Goal: Transaction & Acquisition: Purchase product/service

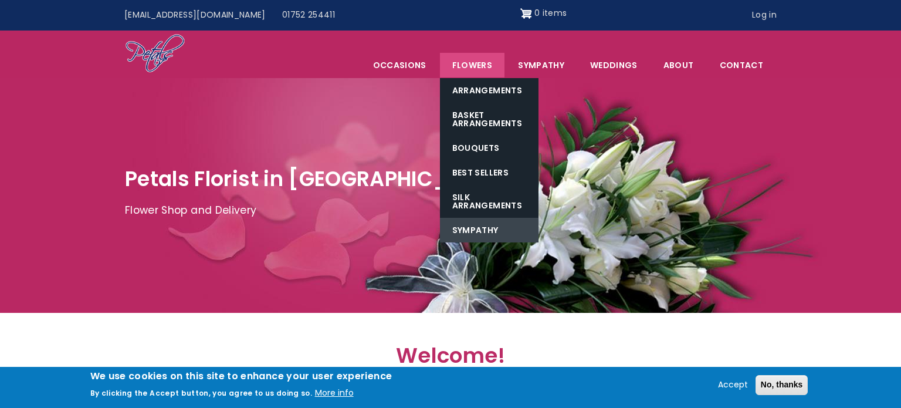
click at [482, 223] on link "Sympathy" at bounding box center [489, 230] width 99 height 25
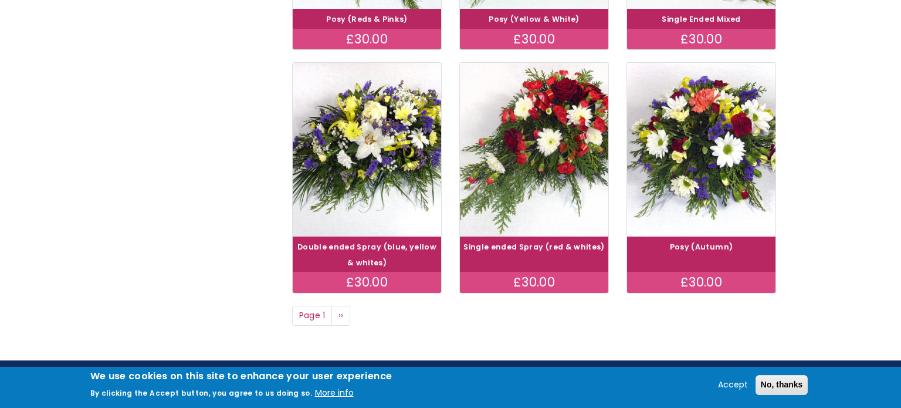
scroll to position [894, 0]
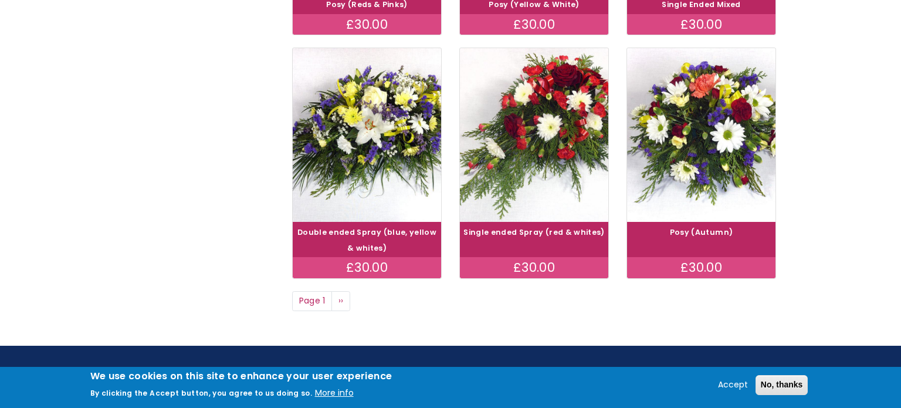
click at [722, 228] on link "Posy (Autumn)" at bounding box center [701, 232] width 63 height 10
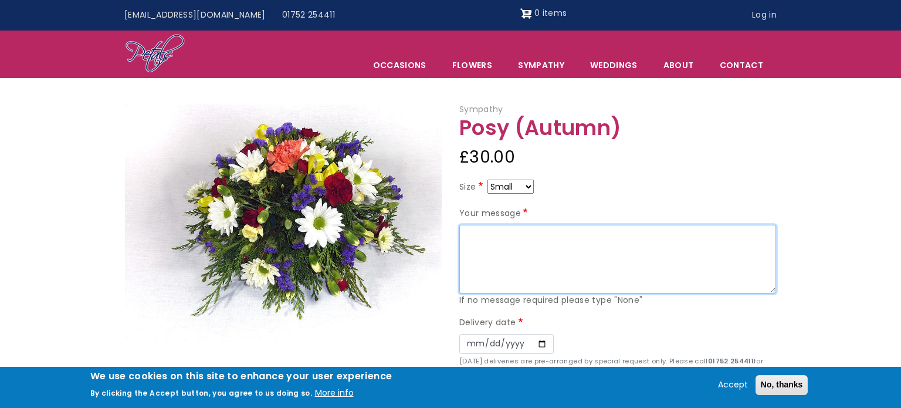
click at [558, 232] on textarea "Your message" at bounding box center [617, 259] width 317 height 69
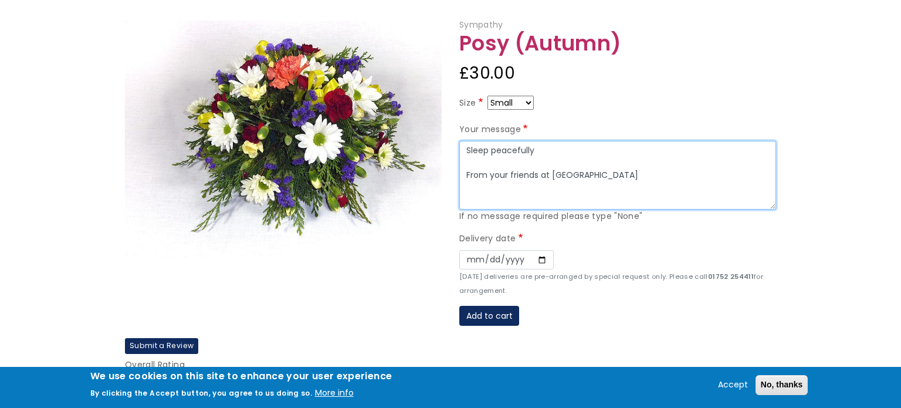
scroll to position [134, 0]
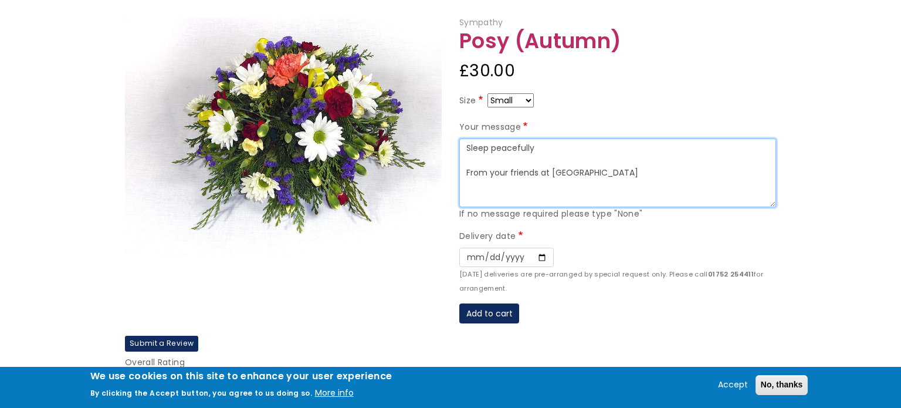
type textarea "Sleep peacefully From your friends at Mulberry"
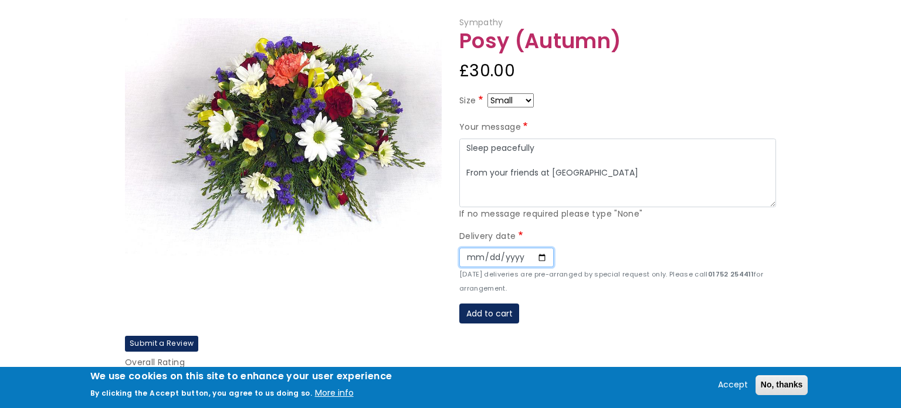
click at [541, 253] on input "Date" at bounding box center [506, 258] width 94 height 20
type input "[DATE]"
click at [509, 305] on button "Add to cart" at bounding box center [489, 313] width 60 height 20
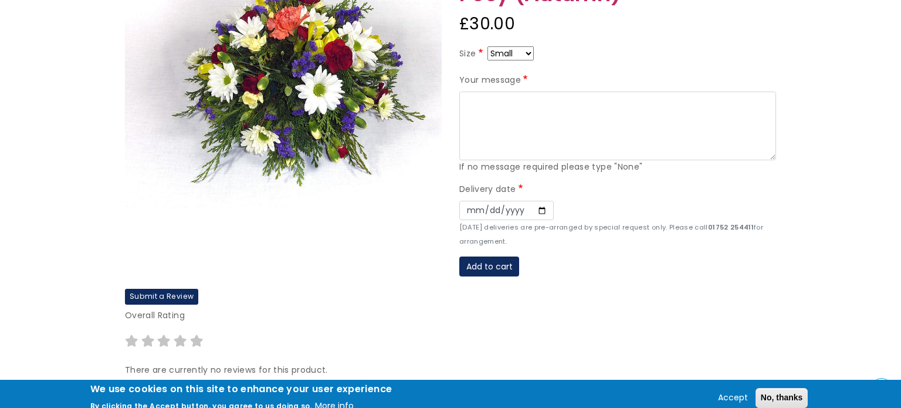
scroll to position [134, 0]
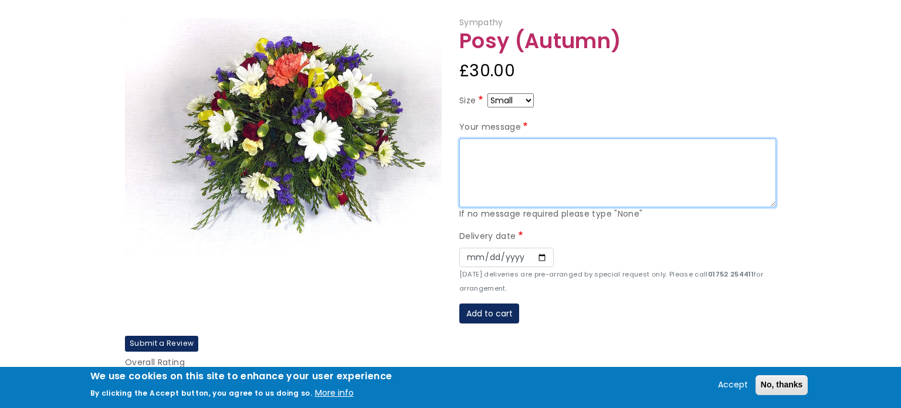
click at [522, 155] on textarea "Your message" at bounding box center [617, 172] width 317 height 69
type textarea "Sleep peacefully From your friends at Mulberry"
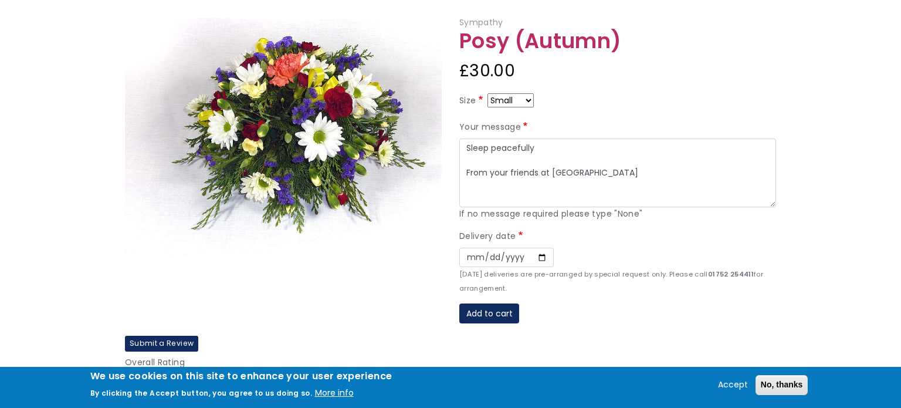
click at [523, 93] on select "Small Medium Large" at bounding box center [511, 100] width 46 height 14
select select "10"
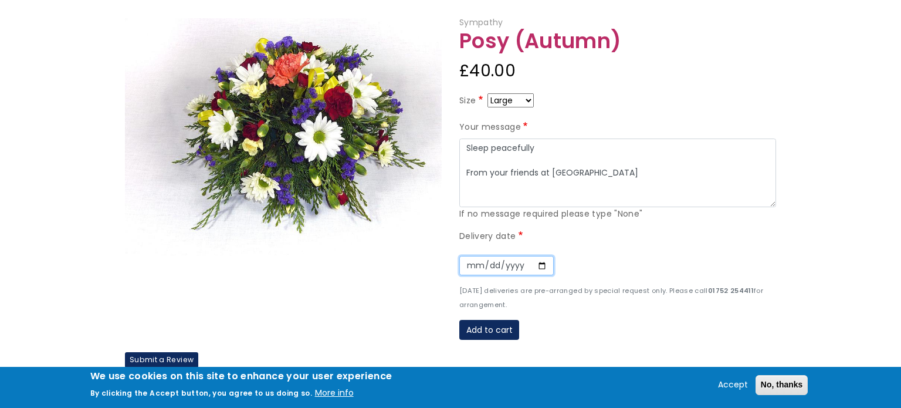
click at [536, 263] on input "Date" at bounding box center [506, 266] width 94 height 20
type input "2025-08-26"
click at [502, 333] on button "Add to cart" at bounding box center [489, 330] width 60 height 20
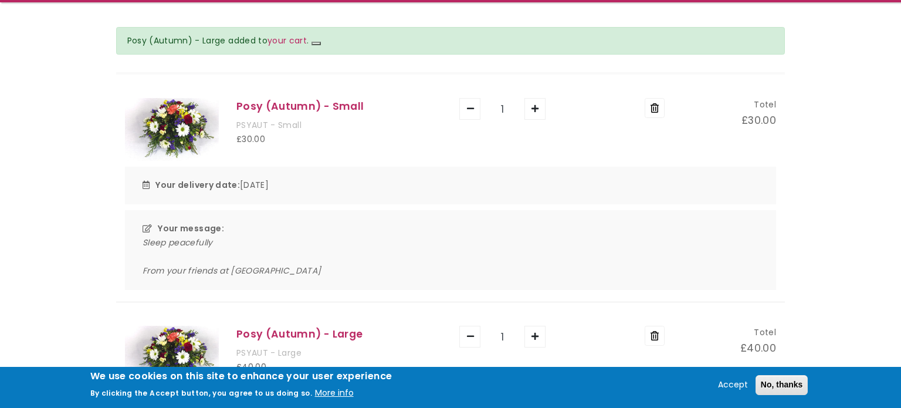
scroll to position [124, 0]
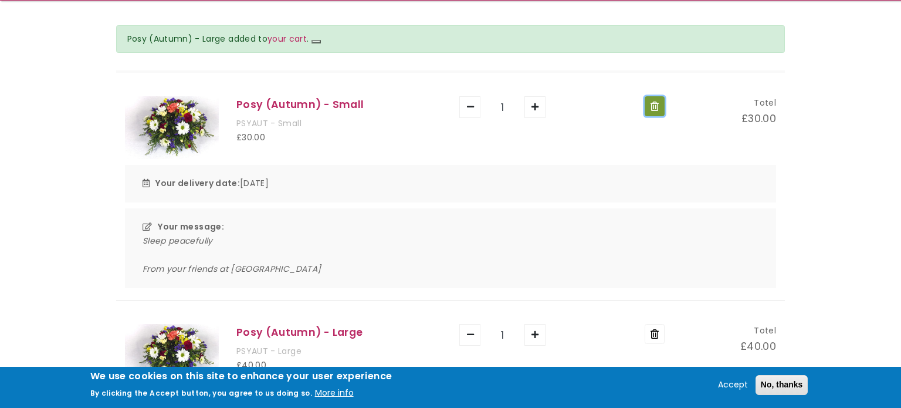
click at [650, 104] on button "Remove" at bounding box center [655, 106] width 20 height 20
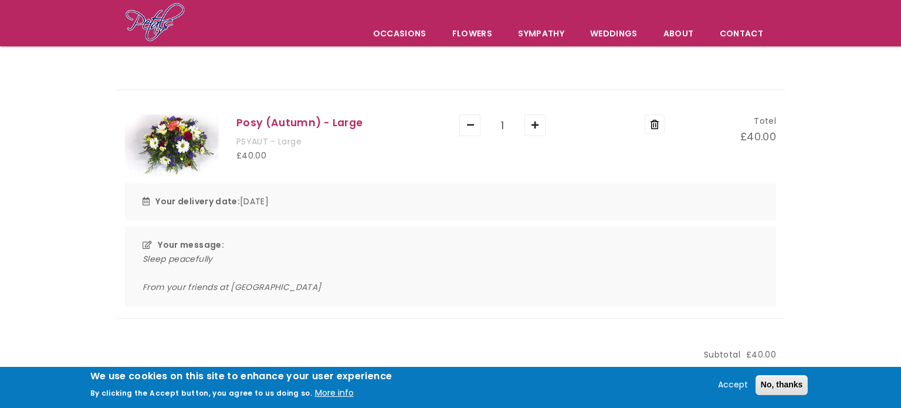
scroll to position [69, 0]
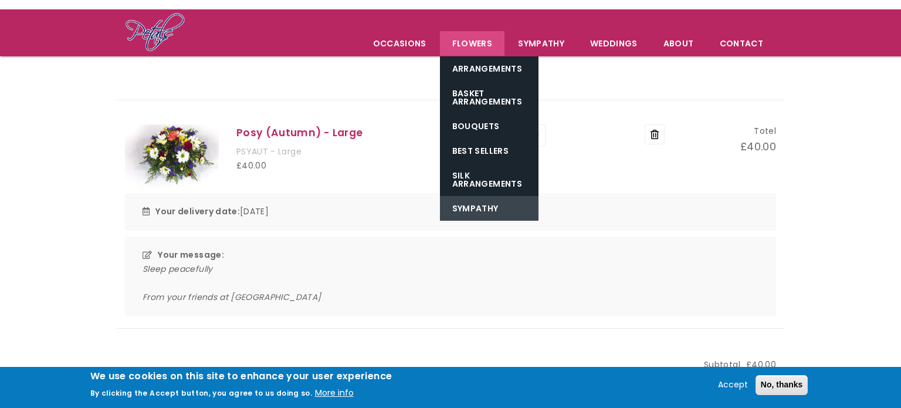
click at [485, 204] on link "Sympathy" at bounding box center [489, 208] width 99 height 25
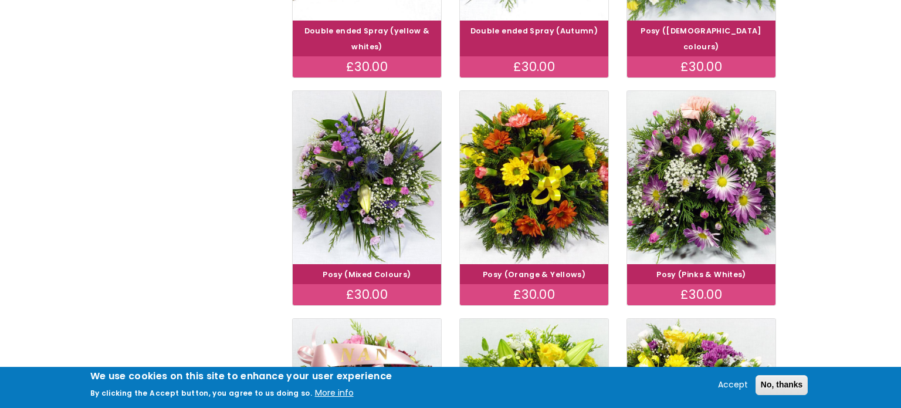
scroll to position [399, 0]
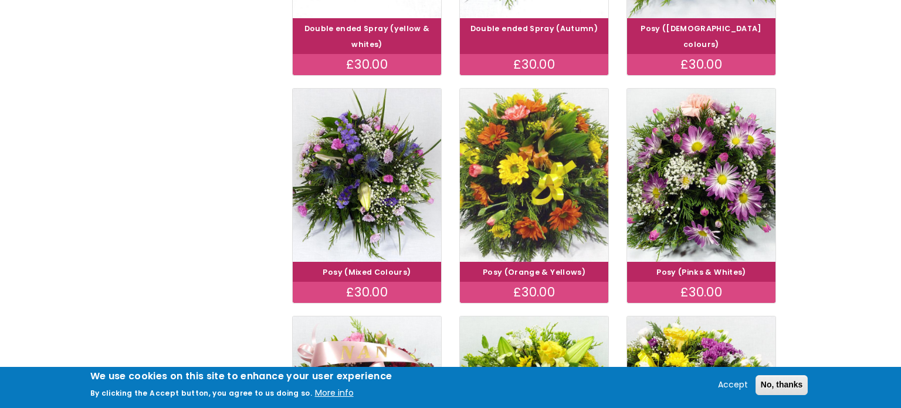
click at [581, 231] on img at bounding box center [534, 174] width 167 height 193
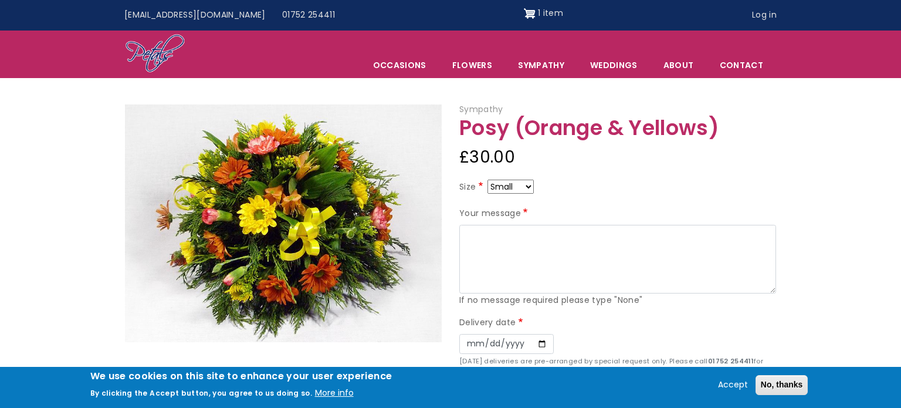
click at [523, 185] on select "Small Medium Large" at bounding box center [511, 187] width 46 height 14
select select "10"
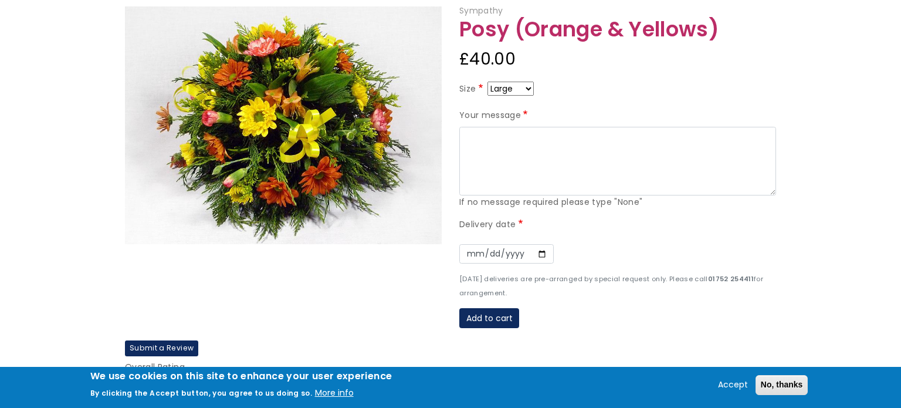
scroll to position [147, 0]
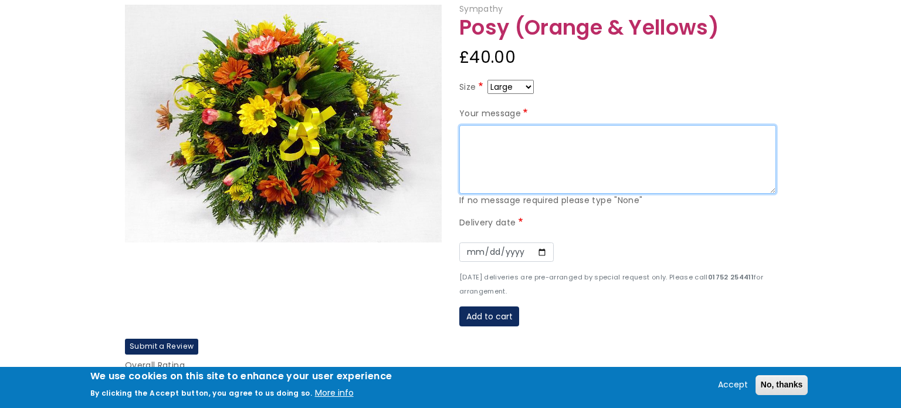
click at [574, 158] on textarea "Your message" at bounding box center [617, 159] width 317 height 69
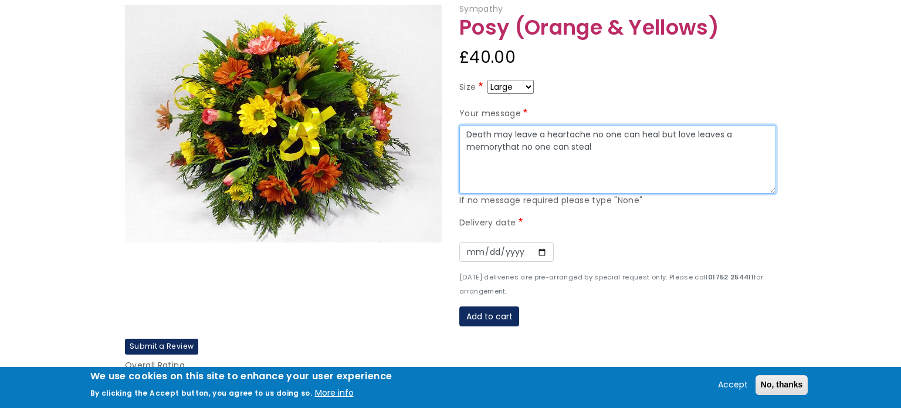
click at [503, 148] on textarea "Death may leave a heartache no one can heal but love leaves a memorythat no one…" at bounding box center [617, 159] width 317 height 69
click at [500, 146] on textarea "Death may leave a heartache no one can heal but love leaves a memorythat no one…" at bounding box center [617, 159] width 317 height 69
click at [557, 149] on textarea "Death may leave a heartache no one can heal but love leaves a memory that no on…" at bounding box center [617, 159] width 317 height 69
type textarea "Death may leave a heartache no one can heal but love leaves a memory that no on…"
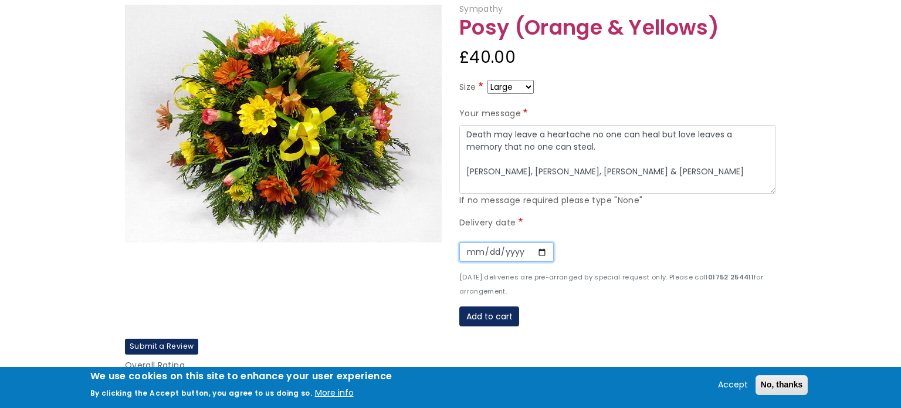
click at [538, 257] on input "Date" at bounding box center [506, 252] width 94 height 20
click at [540, 253] on input "Date" at bounding box center [506, 252] width 94 height 20
type input "2025-08-26"
click at [511, 311] on button "Add to cart" at bounding box center [489, 316] width 60 height 20
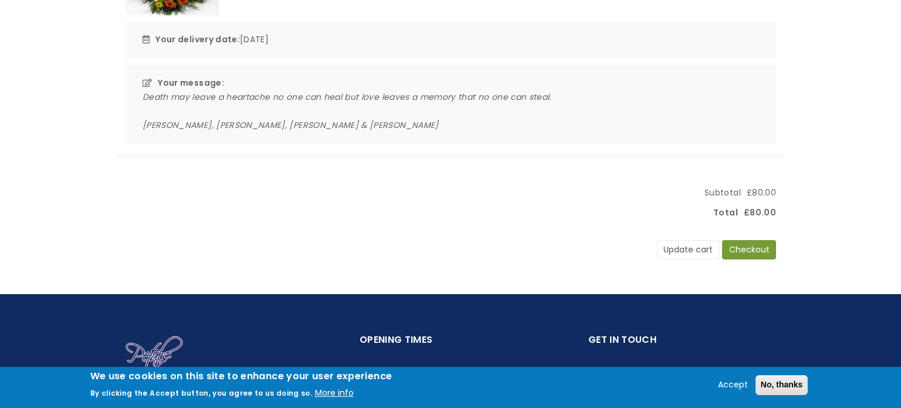
scroll to position [501, 0]
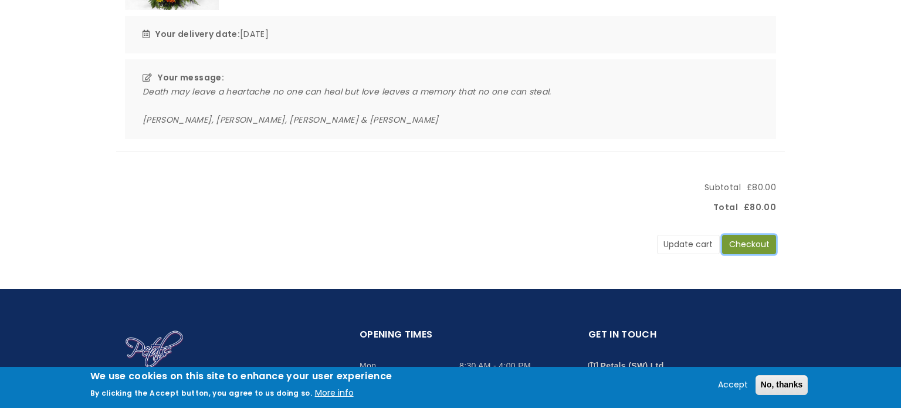
click at [766, 246] on button "Checkout" at bounding box center [749, 245] width 54 height 20
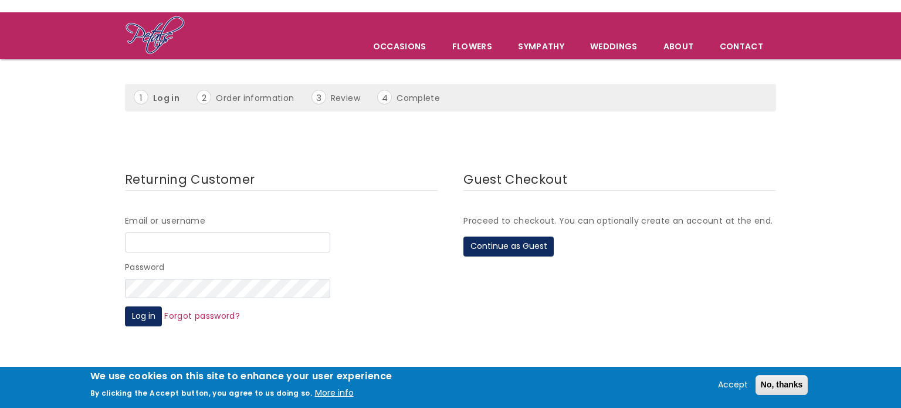
scroll to position [123, 0]
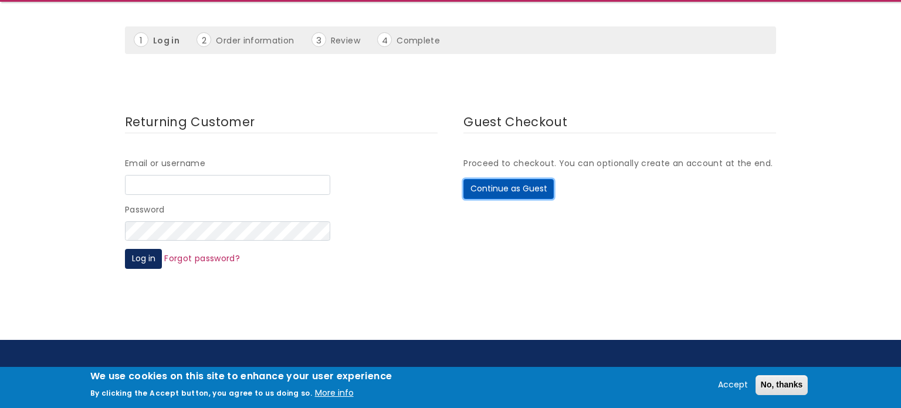
click at [484, 190] on button "Continue as Guest" at bounding box center [509, 189] width 90 height 20
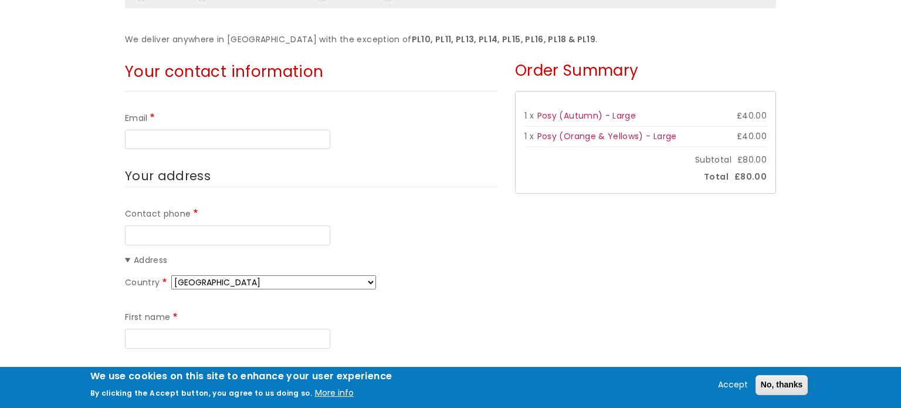
scroll to position [171, 0]
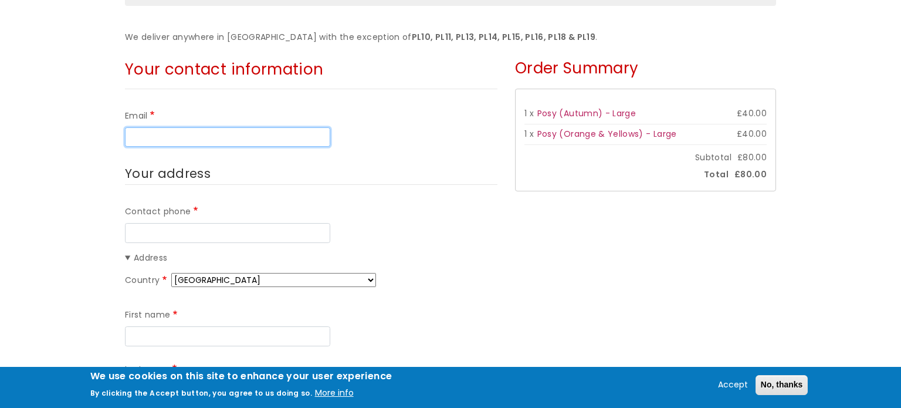
click at [249, 137] on input "Email" at bounding box center [227, 137] width 205 height 20
type input "[EMAIL_ADDRESS][DOMAIN_NAME]"
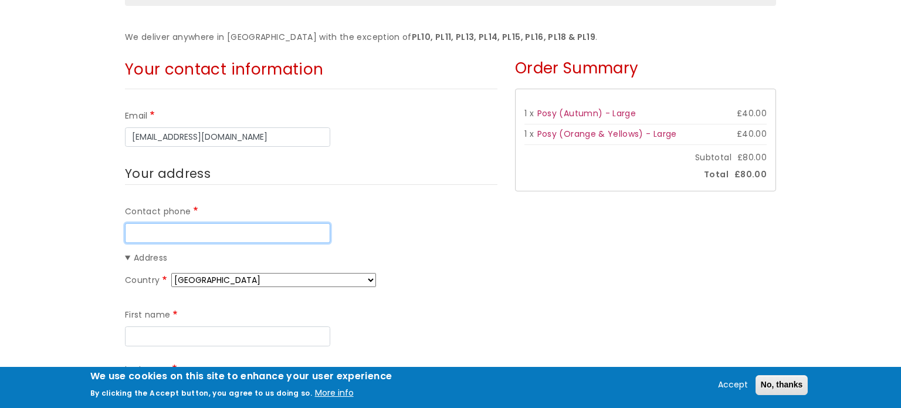
type input "07860374487"
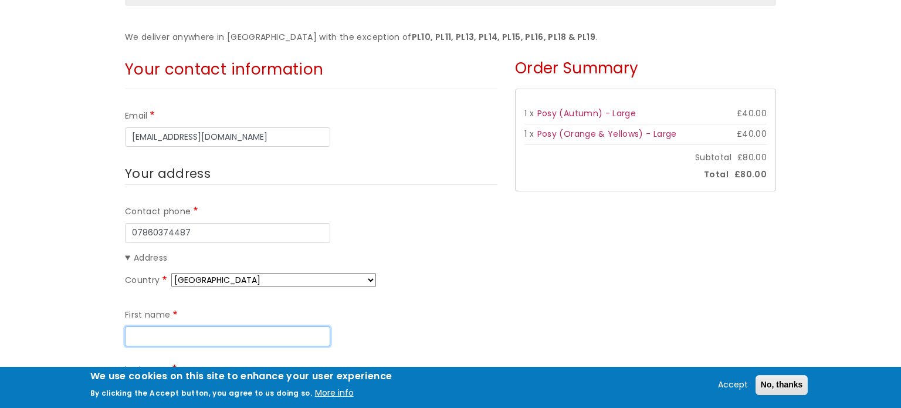
type input "[PERSON_NAME]"
type input "Burden"
type input "[STREET_ADDRESS]"
type input "Bridgwater"
type input "TA64LH"
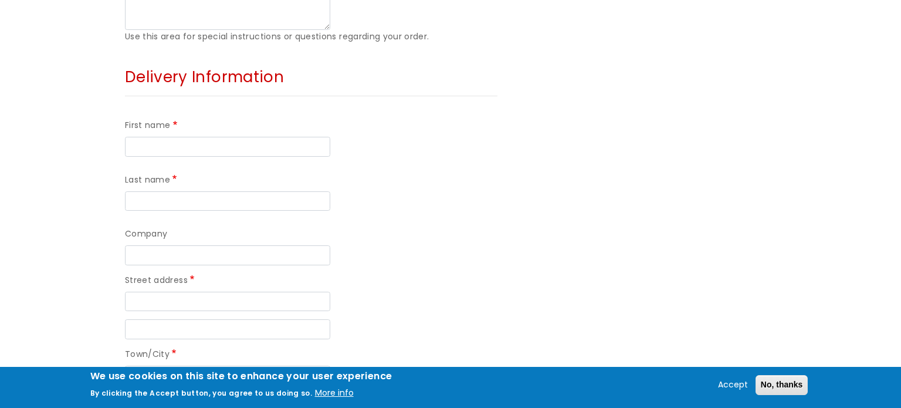
scroll to position [856, 0]
click at [259, 136] on input "First name" at bounding box center [227, 146] width 205 height 20
click at [209, 259] on input "Company" at bounding box center [227, 254] width 205 height 20
type input "Co op Fue"
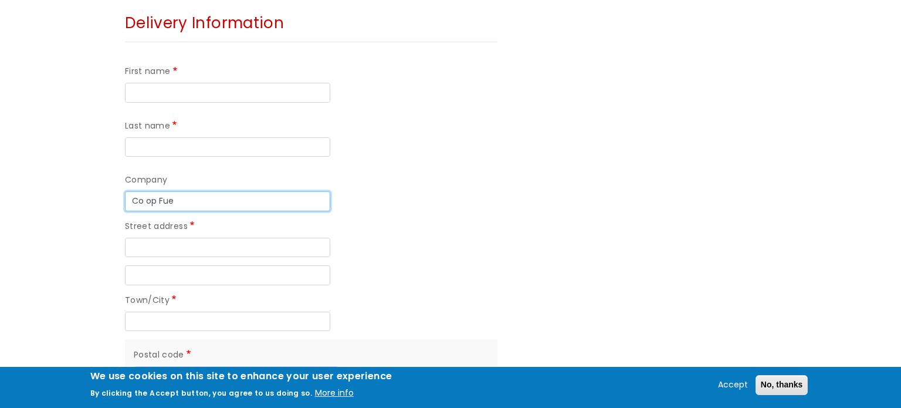
scroll to position [911, 0]
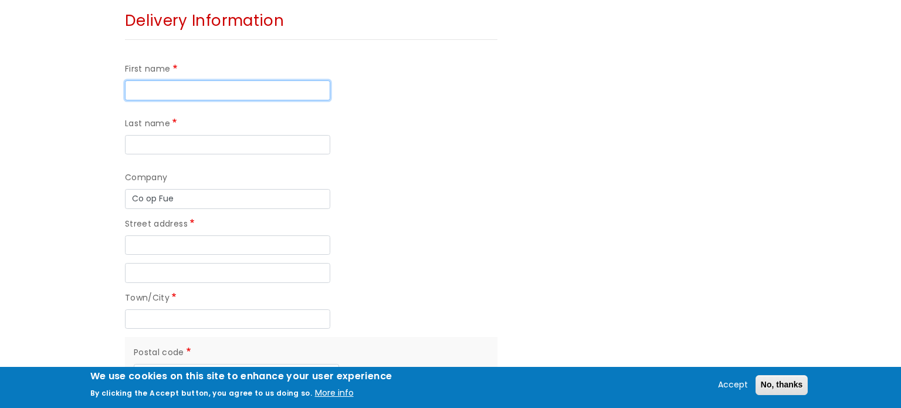
click at [204, 83] on input "First name" at bounding box center [227, 90] width 205 height 20
click at [192, 89] on input "Co op Funeral Care" at bounding box center [227, 90] width 205 height 20
click at [145, 88] on input "Co op FuneralCare" at bounding box center [227, 90] width 205 height 20
click at [195, 89] on input "Co-op FuneralCare" at bounding box center [227, 90] width 205 height 20
type input "Co-op Funeralcare"
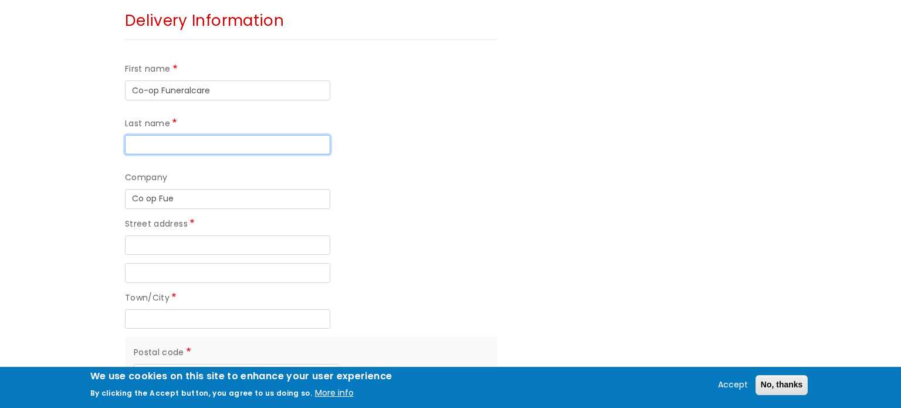
click at [210, 137] on input "Last name" at bounding box center [227, 145] width 205 height 20
type input "Crownhill"
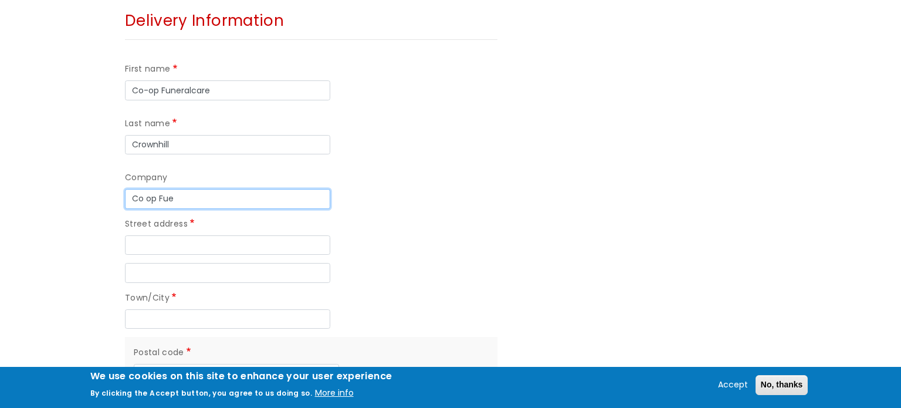
click at [215, 201] on input "Co op Fue" at bounding box center [227, 199] width 205 height 20
type input "C"
type input "Co-op Funeralcare"
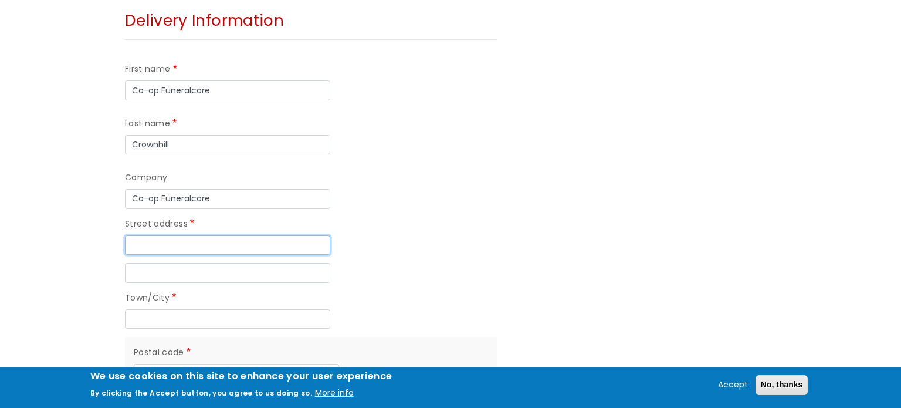
click at [232, 251] on input "Street address" at bounding box center [227, 245] width 205 height 20
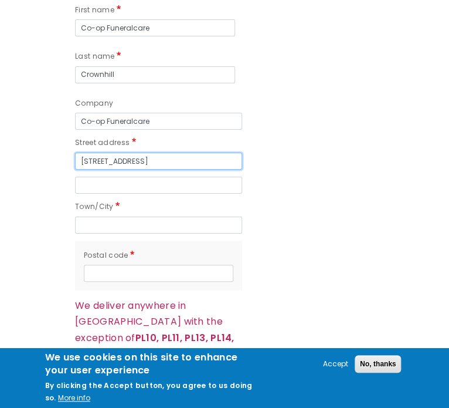
scroll to position [1013, 0]
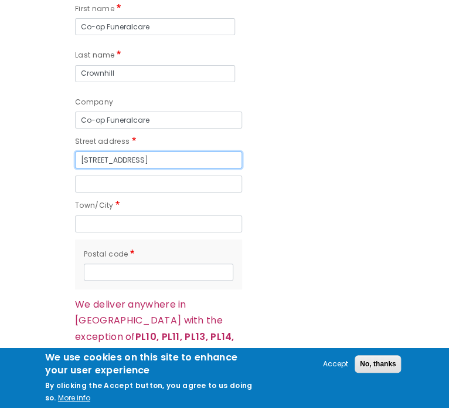
type input "12-14 Morshead Road"
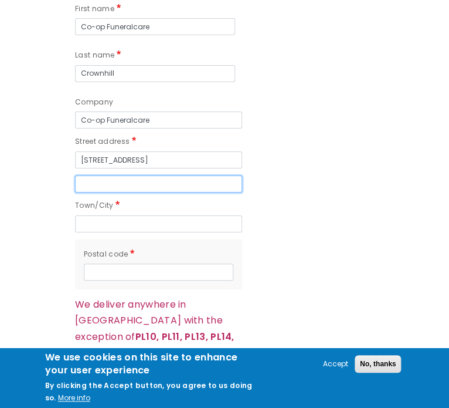
click at [177, 184] on input "Street address line 2" at bounding box center [158, 183] width 167 height 17
type input "Crownhill"
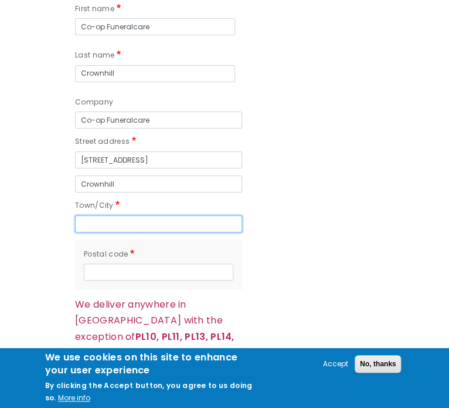
click at [126, 220] on input "Town/City" at bounding box center [158, 223] width 167 height 17
click at [89, 219] on input "PLymouth" at bounding box center [158, 223] width 167 height 17
type input "[GEOGRAPHIC_DATA]"
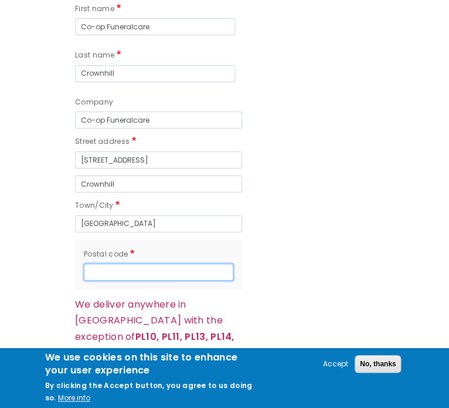
click at [228, 272] on input "Postal code" at bounding box center [159, 271] width 150 height 17
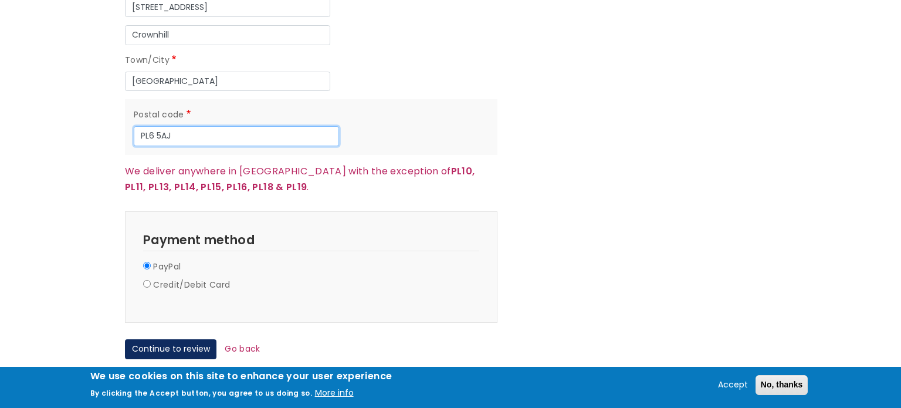
scroll to position [1164, 0]
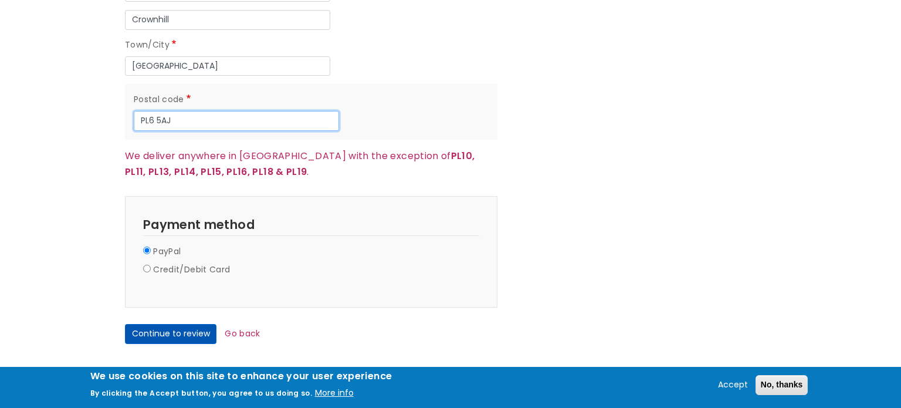
type input "PL6 5AJ"
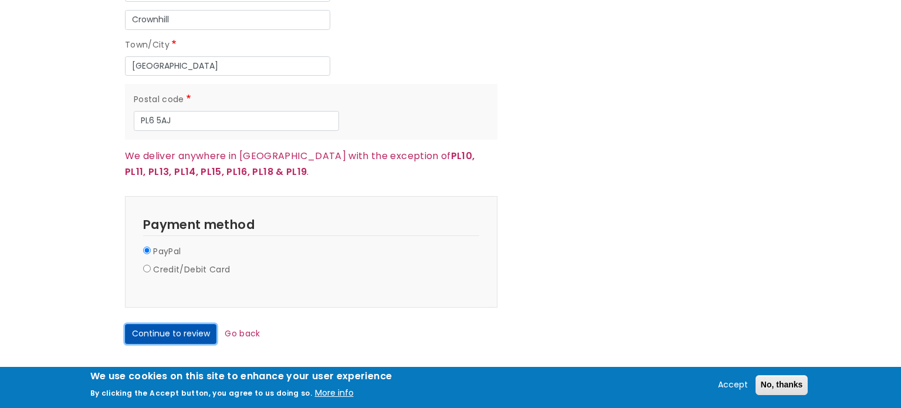
click at [195, 334] on button "Continue to review" at bounding box center [171, 334] width 92 height 20
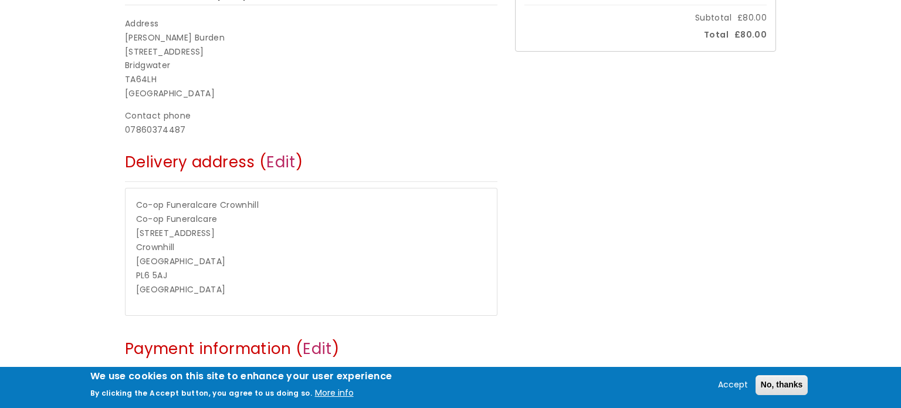
scroll to position [289, 0]
click at [276, 164] on link "Edit" at bounding box center [280, 161] width 29 height 21
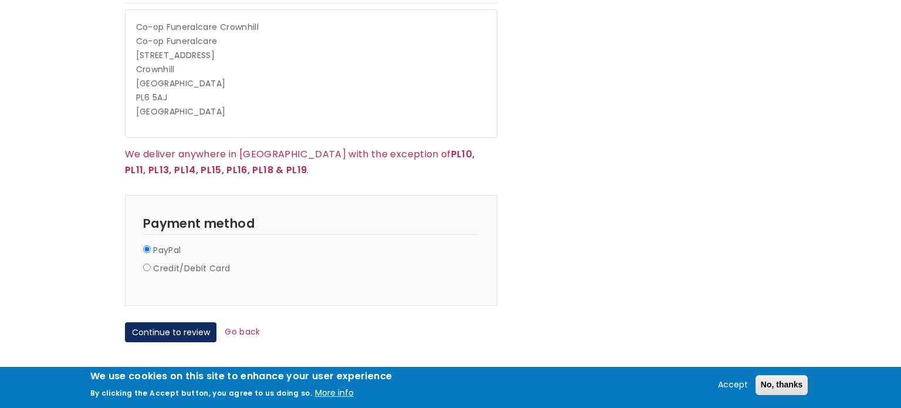
scroll to position [975, 0]
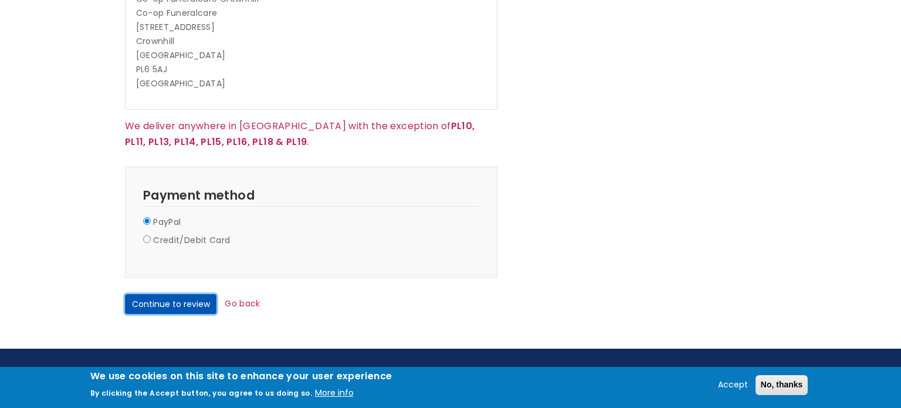
click at [197, 303] on button "Continue to review" at bounding box center [171, 304] width 92 height 20
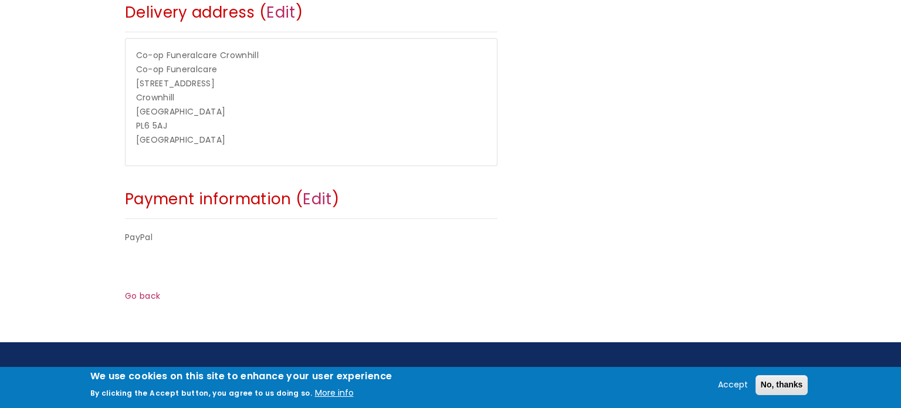
scroll to position [440, 0]
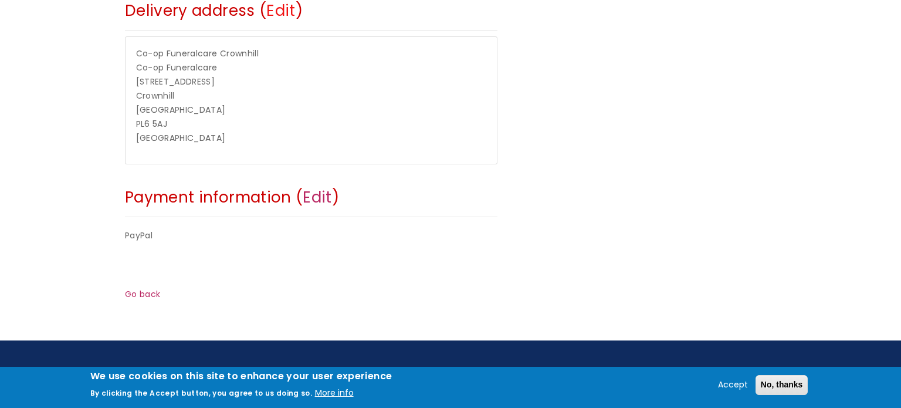
click at [290, 12] on link "Edit" at bounding box center [280, 10] width 29 height 21
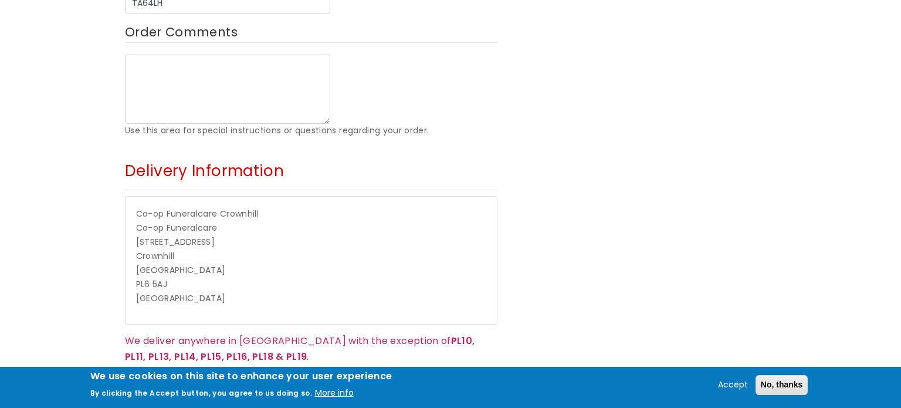
scroll to position [770, 0]
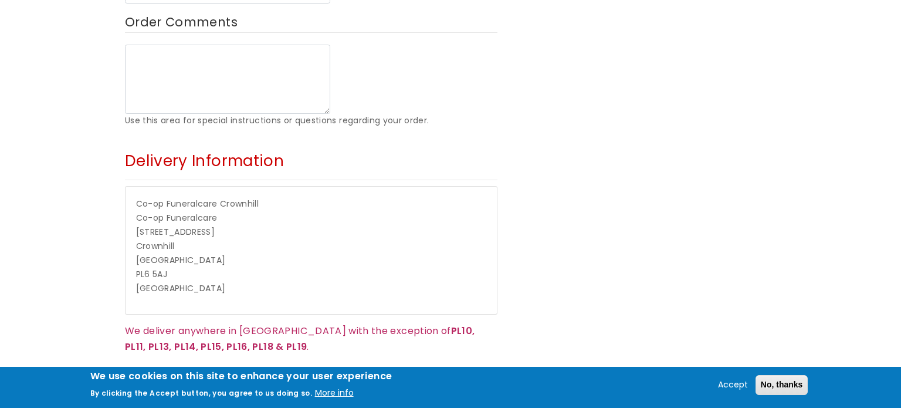
click at [221, 249] on p "Co-op Funeralcare Crownhill Co-op Funeralcare [STREET_ADDRESS]" at bounding box center [311, 246] width 351 height 99
click at [208, 219] on span "Co-op Funeralcare" at bounding box center [177, 218] width 82 height 12
click at [242, 204] on span "Crownhill" at bounding box center [239, 204] width 39 height 12
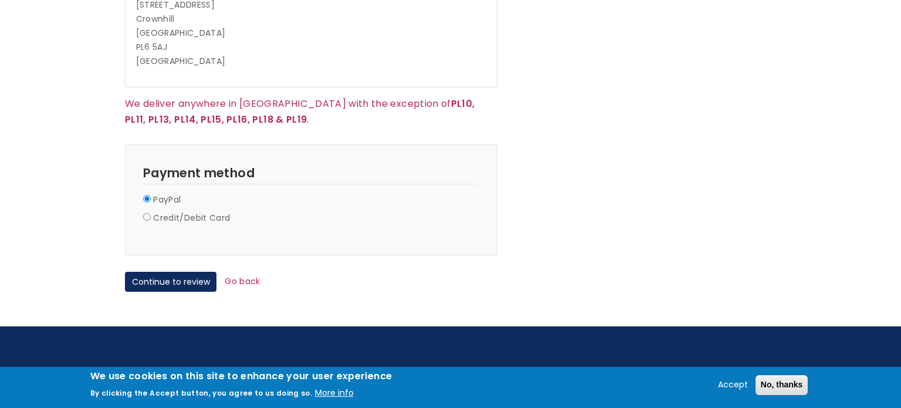
scroll to position [1012, 0]
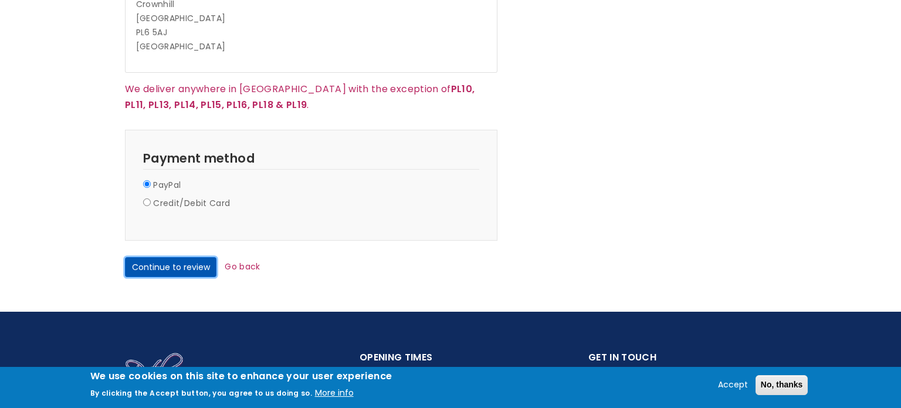
click at [180, 262] on button "Continue to review" at bounding box center [171, 267] width 92 height 20
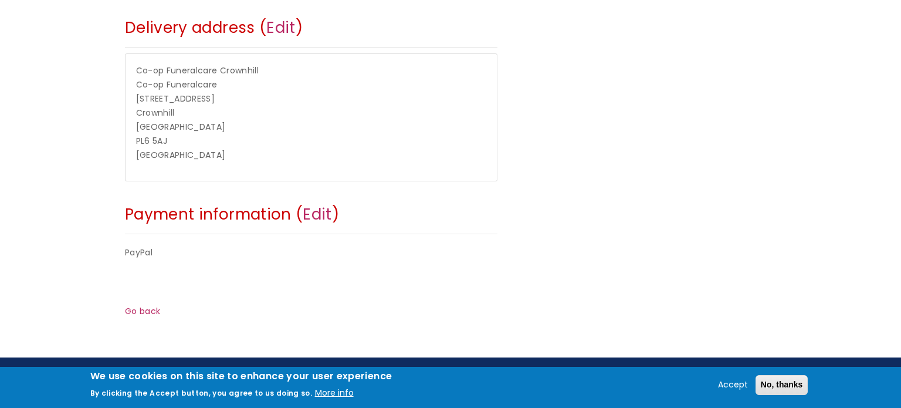
scroll to position [437, 0]
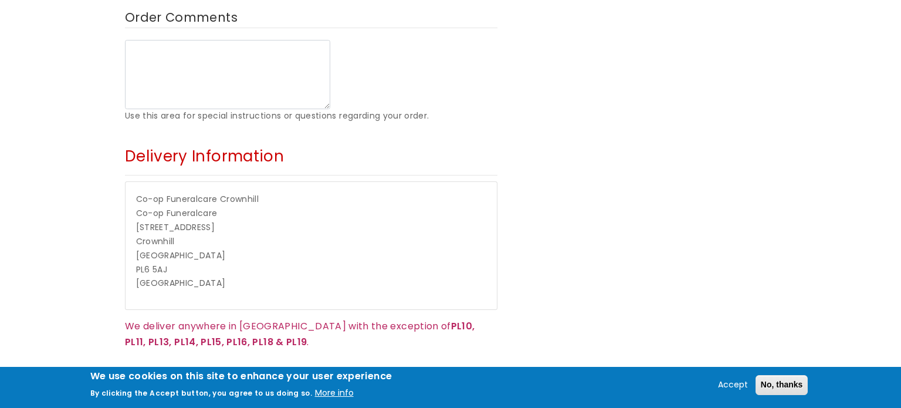
scroll to position [942, 0]
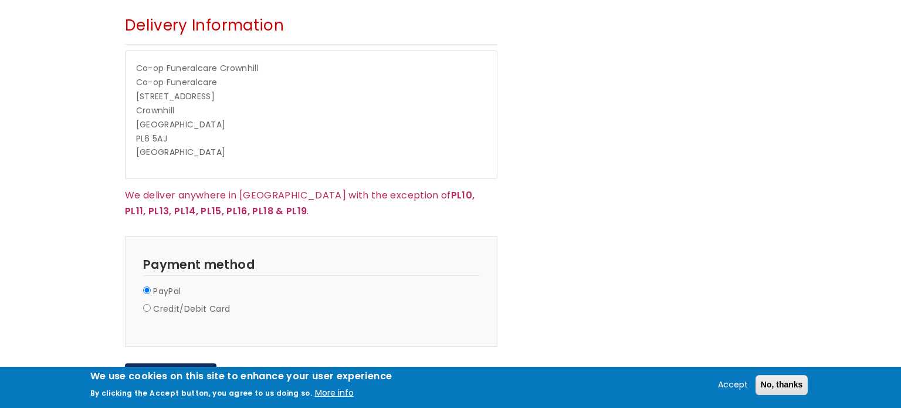
click at [177, 138] on p "Co-op Funeralcare Crownhill Co-op Funeralcare 12-14 Morshead Road Crownhill Ply…" at bounding box center [311, 111] width 351 height 99
click at [164, 66] on span "Co-op Funeralcare" at bounding box center [177, 68] width 82 height 12
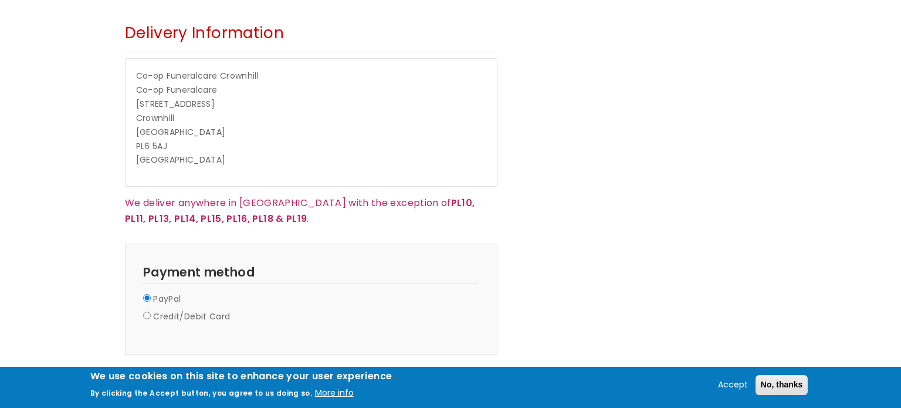
scroll to position [930, 0]
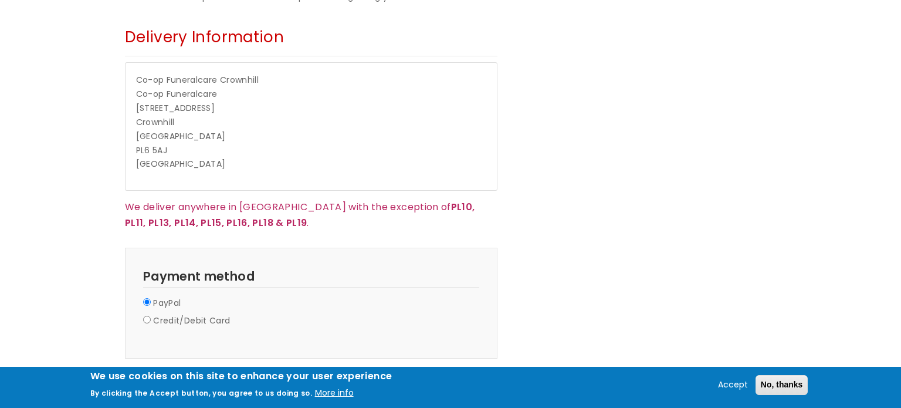
click at [175, 38] on span "Delivery Information" at bounding box center [204, 36] width 159 height 21
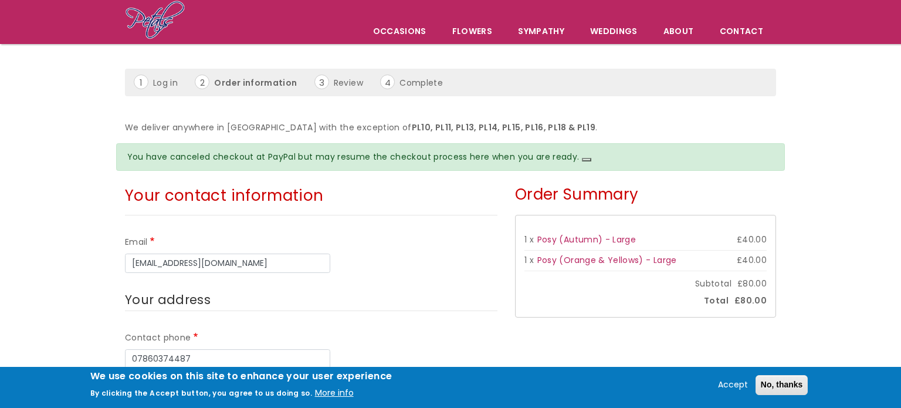
scroll to position [79, 0]
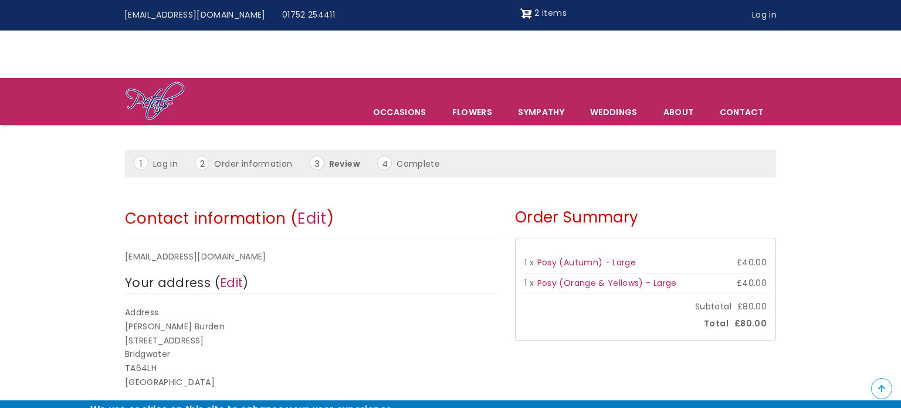
scroll to position [440, 0]
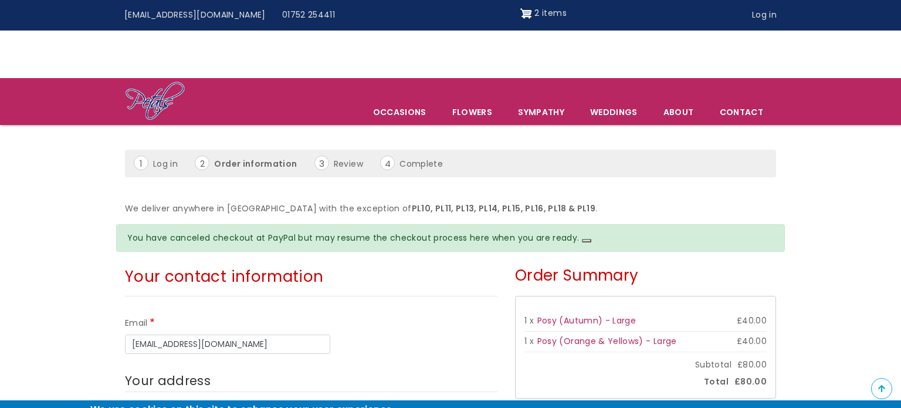
scroll to position [975, 0]
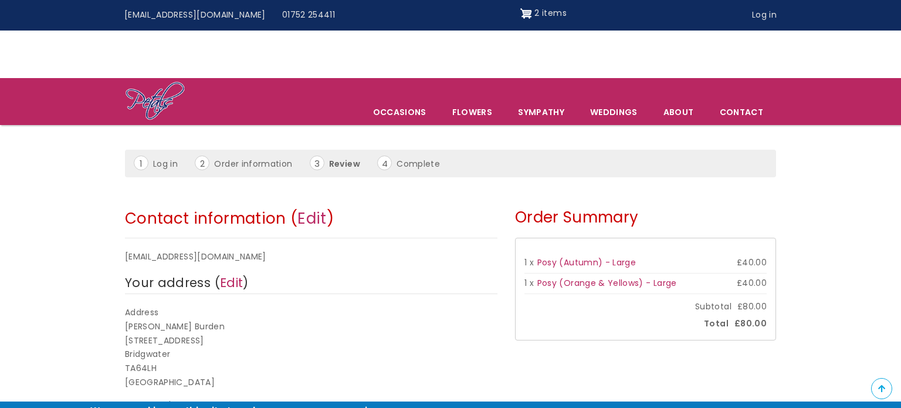
scroll to position [289, 0]
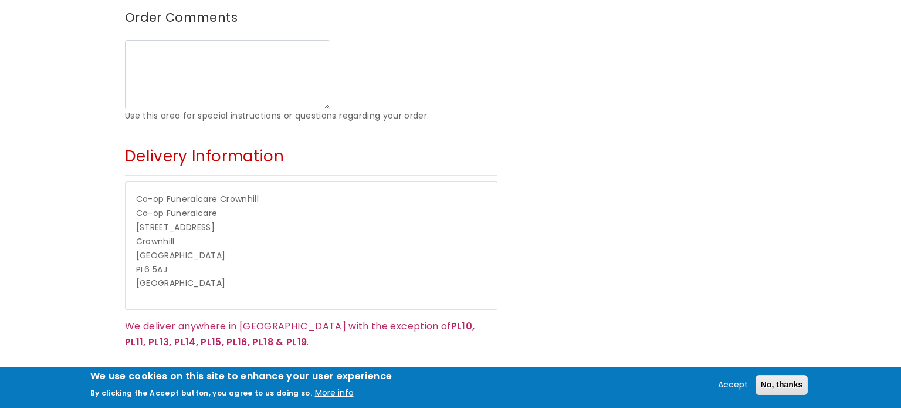
scroll to position [806, 0]
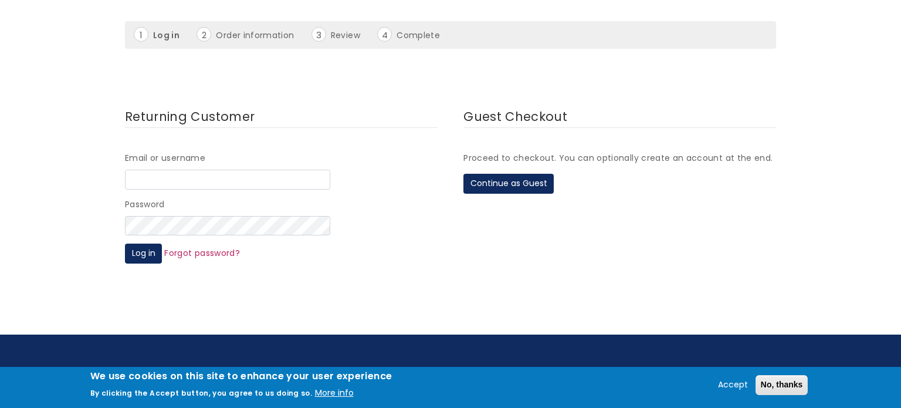
scroll to position [119, 0]
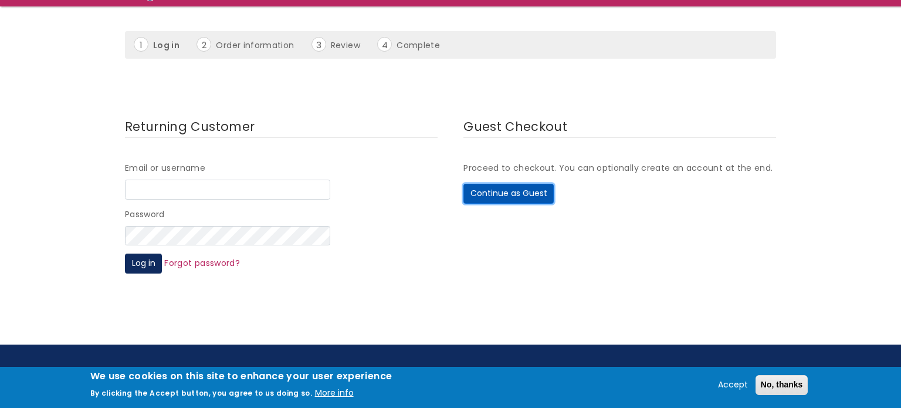
click at [530, 197] on button "Continue as Guest" at bounding box center [509, 194] width 90 height 20
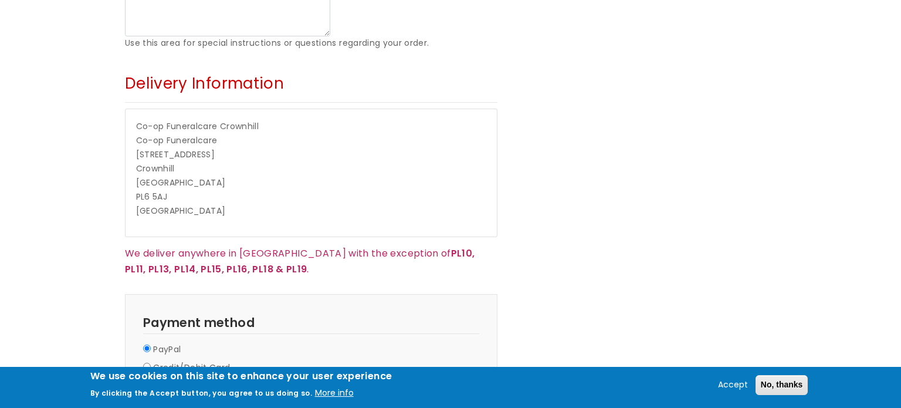
scroll to position [847, 0]
drag, startPoint x: 246, startPoint y: 146, endPoint x: 240, endPoint y: 174, distance: 29.5
click at [240, 174] on p "Co-op Funeralcare Crownhill Co-op Funeralcare 12-14 Morshead Road Crownhill Ply…" at bounding box center [311, 169] width 351 height 99
click at [180, 136] on span "Co-op Funeralcare" at bounding box center [177, 141] width 82 height 12
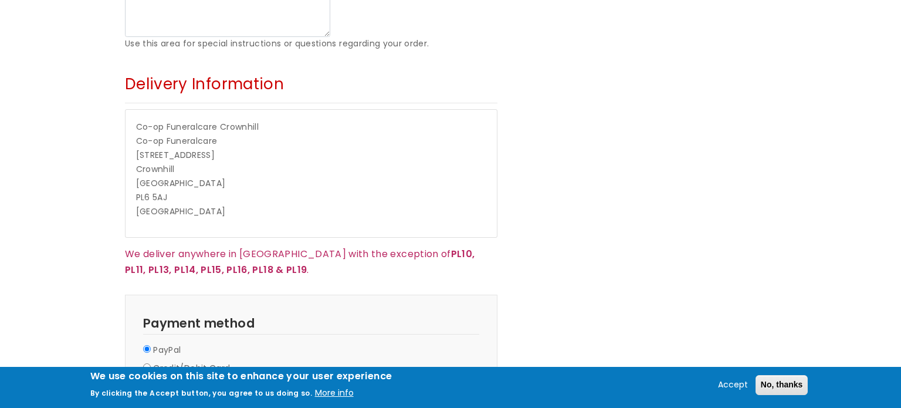
click at [181, 136] on span "Co-op Funeralcare" at bounding box center [177, 141] width 82 height 12
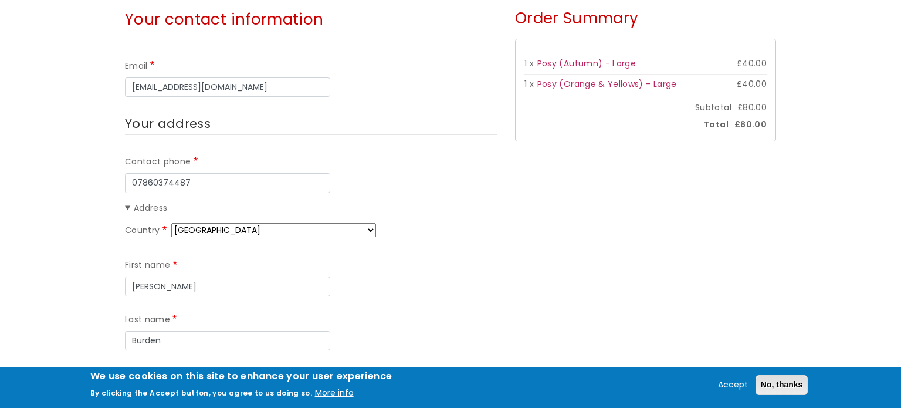
scroll to position [221, 0]
click at [802, 387] on button "No, thanks" at bounding box center [782, 385] width 53 height 20
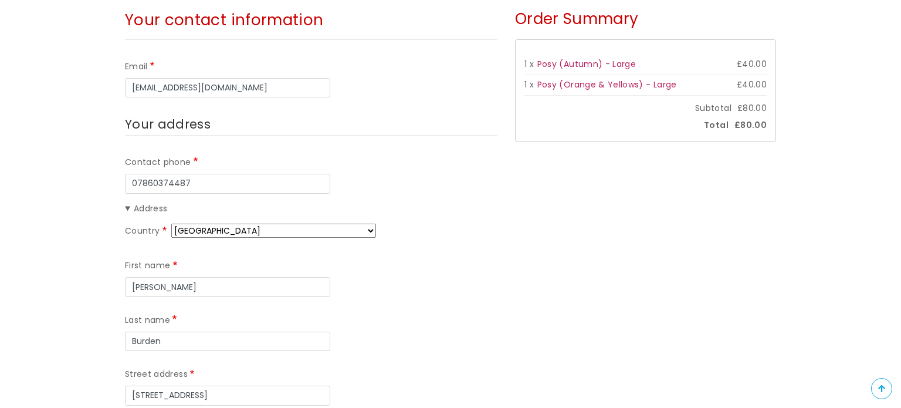
scroll to position [0, 0]
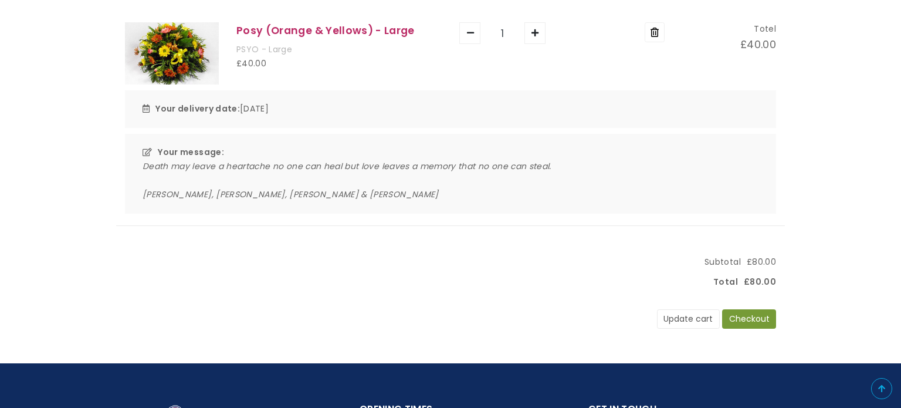
scroll to position [400, 0]
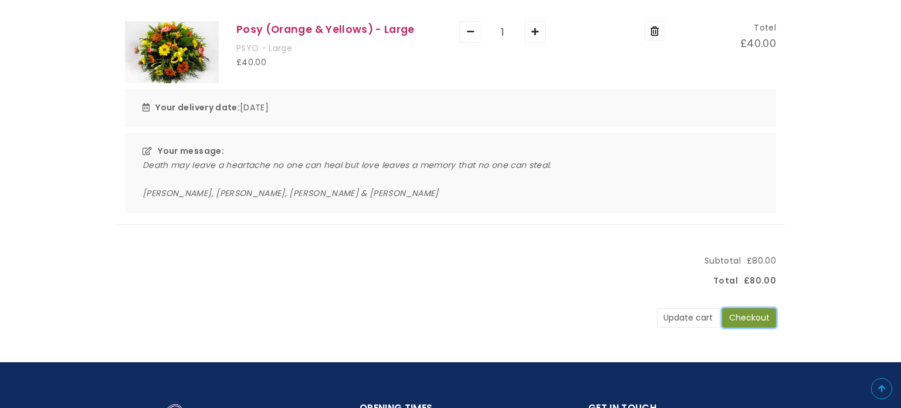
click at [750, 323] on button "Checkout" at bounding box center [749, 318] width 54 height 20
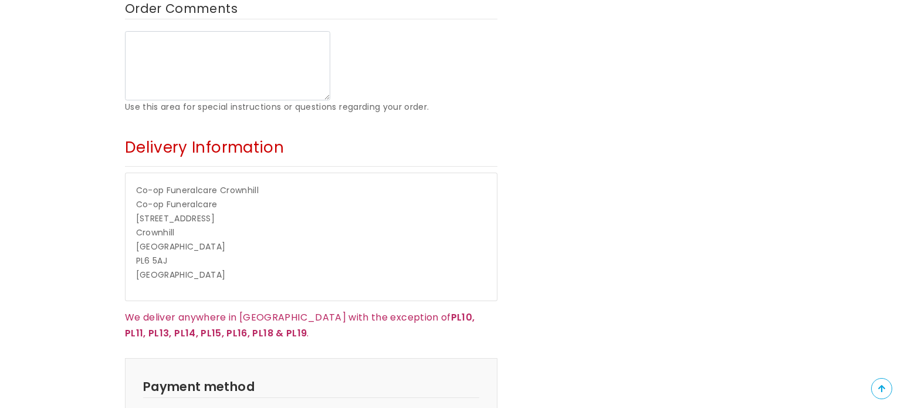
scroll to position [786, 0]
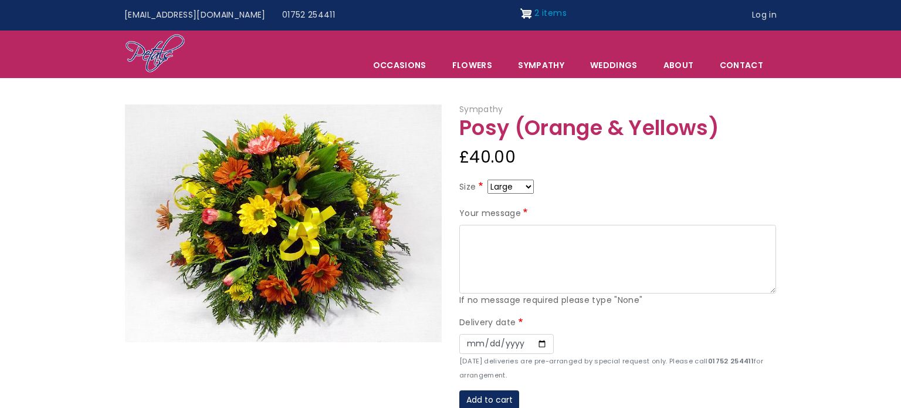
click at [535, 15] on span "2 items" at bounding box center [551, 13] width 32 height 12
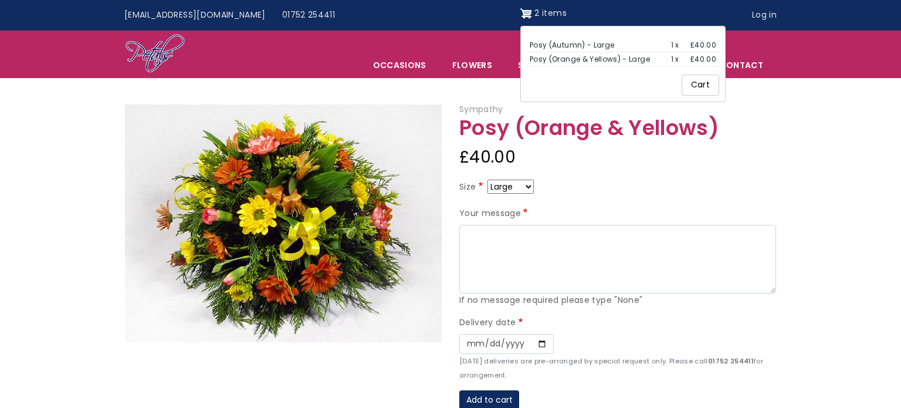
click at [694, 84] on link "Cart" at bounding box center [701, 85] width 38 height 21
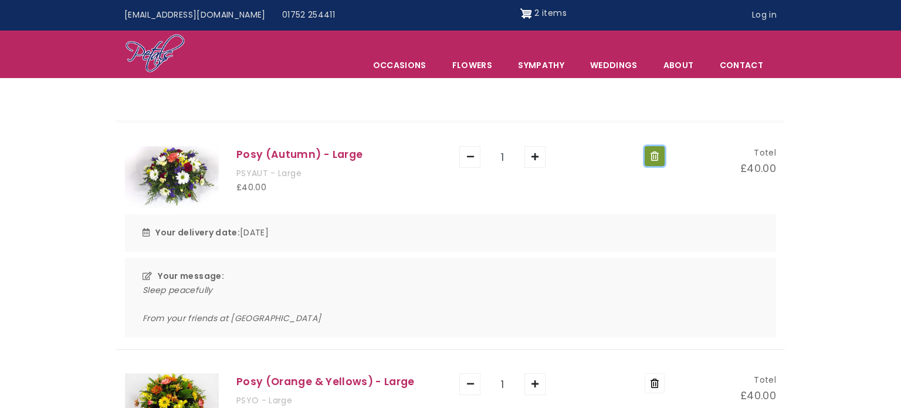
click at [657, 156] on button "Remove" at bounding box center [655, 156] width 20 height 20
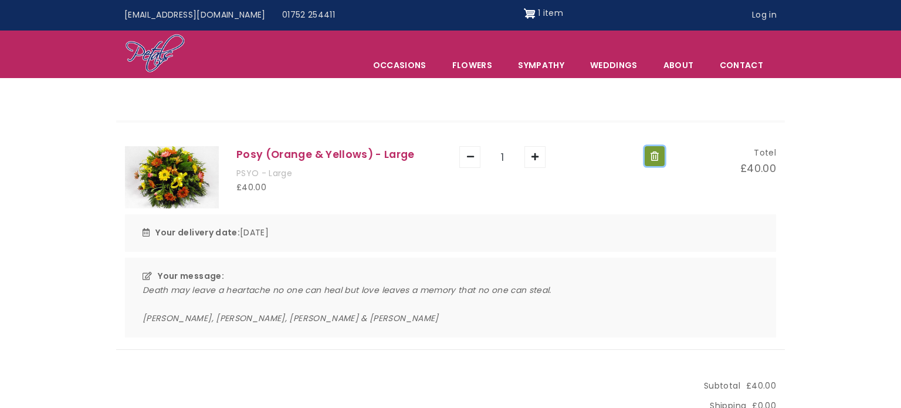
click at [657, 158] on button "Remove" at bounding box center [655, 156] width 20 height 20
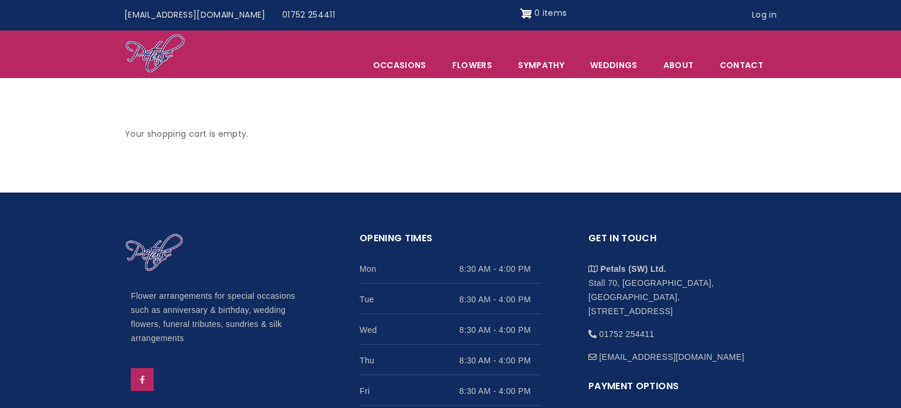
click at [550, 87] on div "Top menu Info@petals-florist.co.uk 01752 254411 0 items User account menu Log i…" at bounding box center [450, 278] width 901 height 556
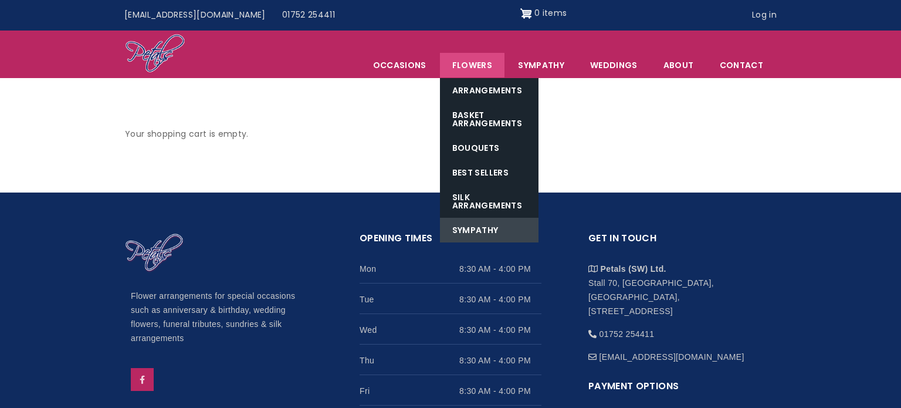
click at [495, 225] on link "Sympathy" at bounding box center [489, 230] width 99 height 25
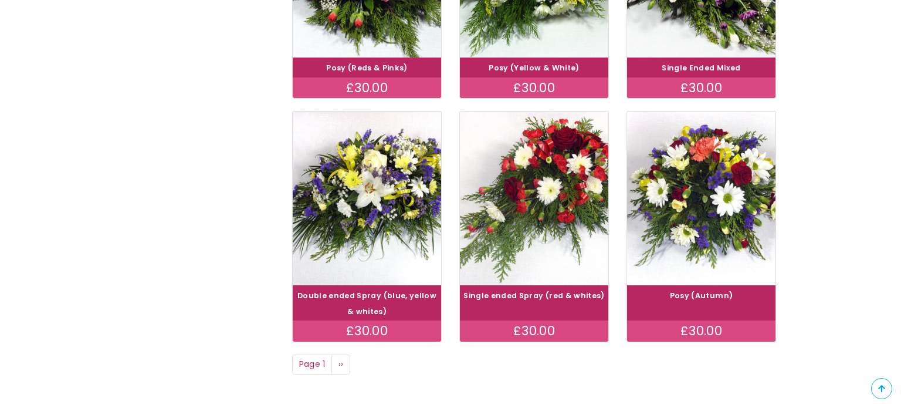
scroll to position [833, 0]
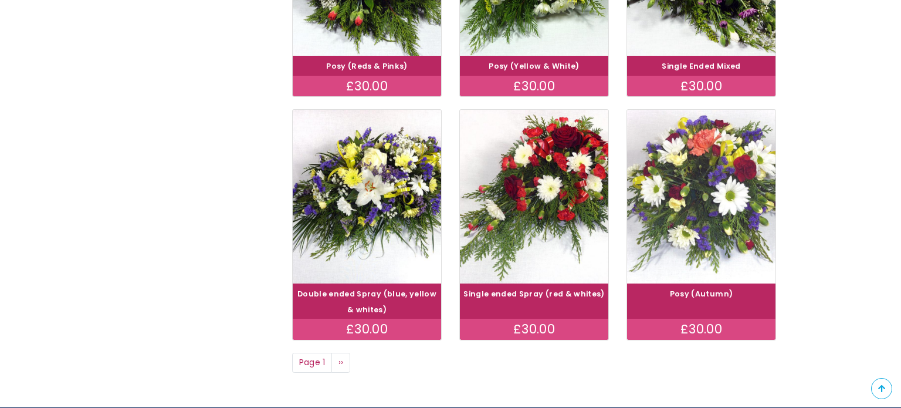
click at [729, 212] on img at bounding box center [701, 196] width 167 height 193
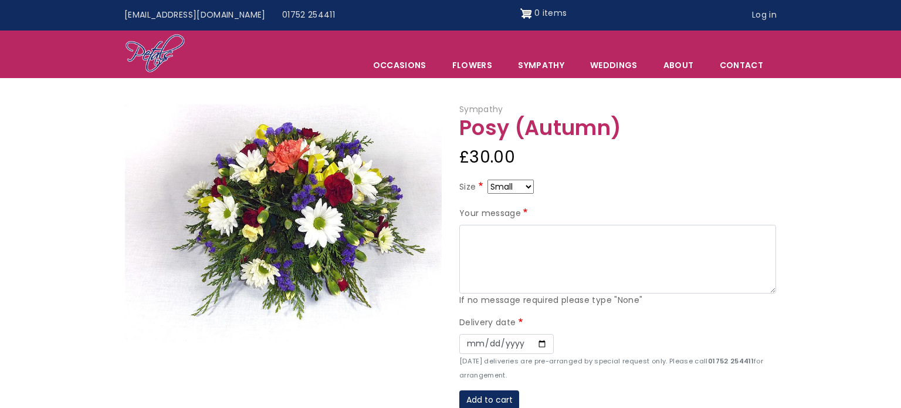
click at [521, 188] on select "Small Medium Large" at bounding box center [511, 187] width 46 height 14
select select "10"
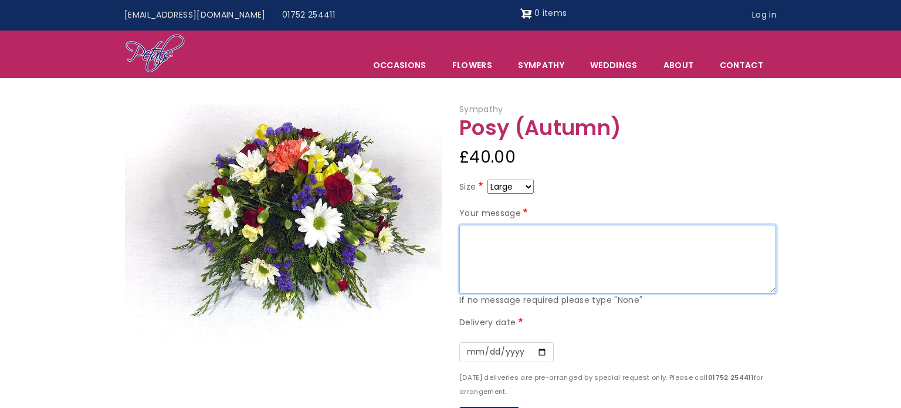
click at [536, 247] on textarea "Your message" at bounding box center [617, 259] width 317 height 69
type textarea "Sleep peacefully From your friends at Mulberry"
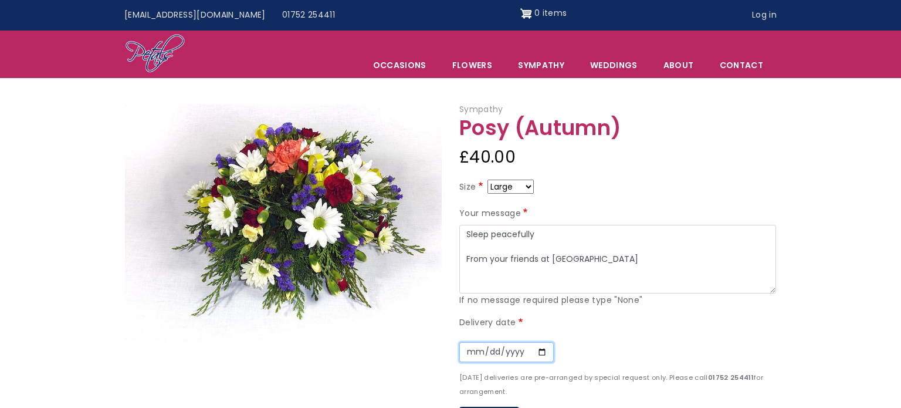
click at [538, 351] on input "Date" at bounding box center [506, 352] width 94 height 20
type input "2025-08-26"
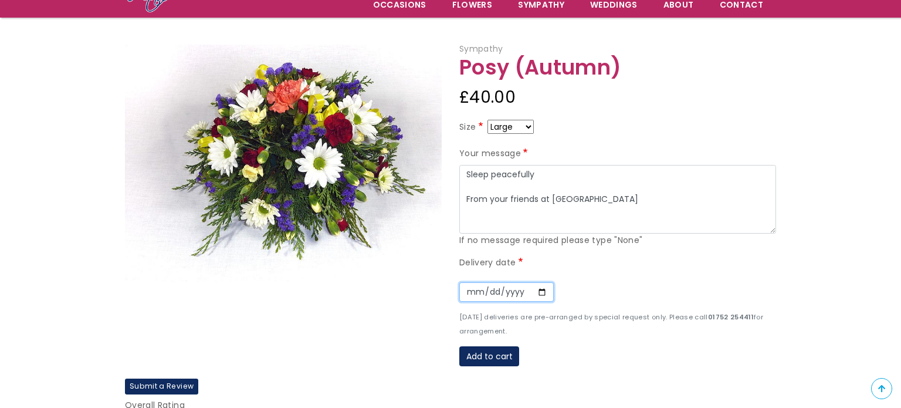
scroll to position [123, 0]
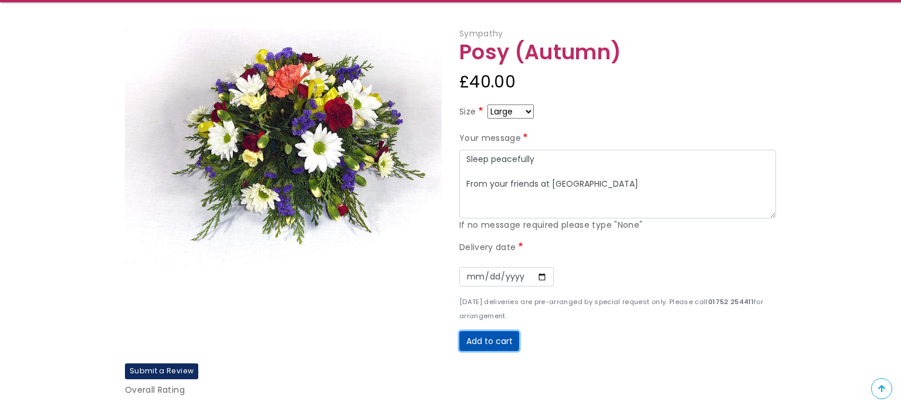
click at [506, 333] on button "Add to cart" at bounding box center [489, 341] width 60 height 20
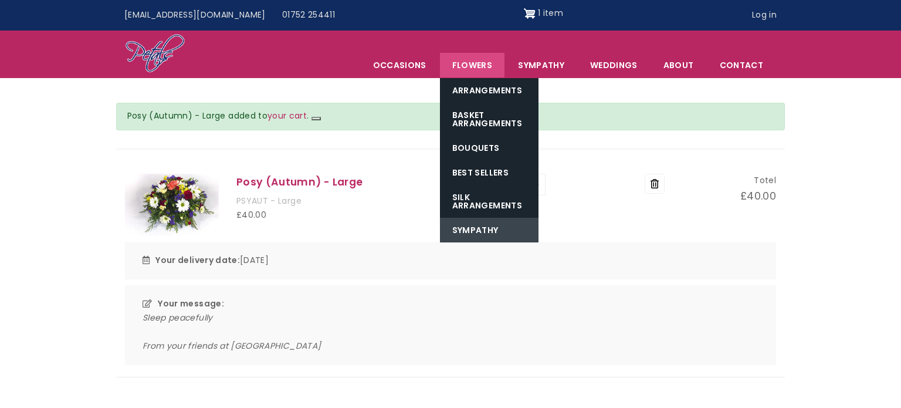
click at [493, 228] on link "Sympathy" at bounding box center [489, 230] width 99 height 25
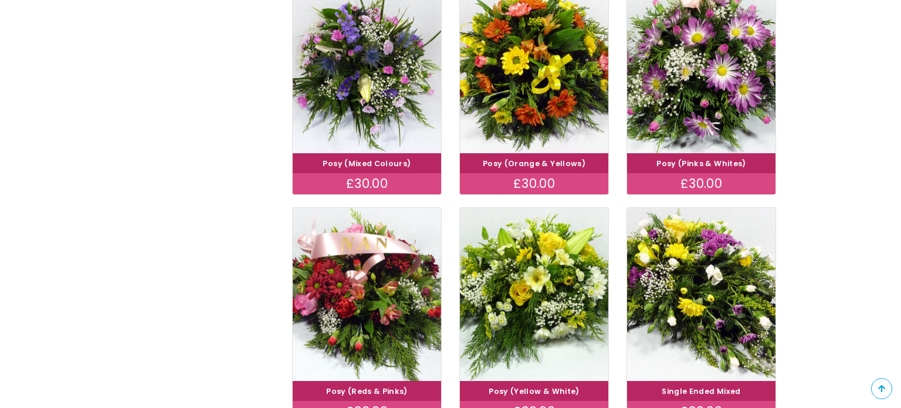
scroll to position [503, 0]
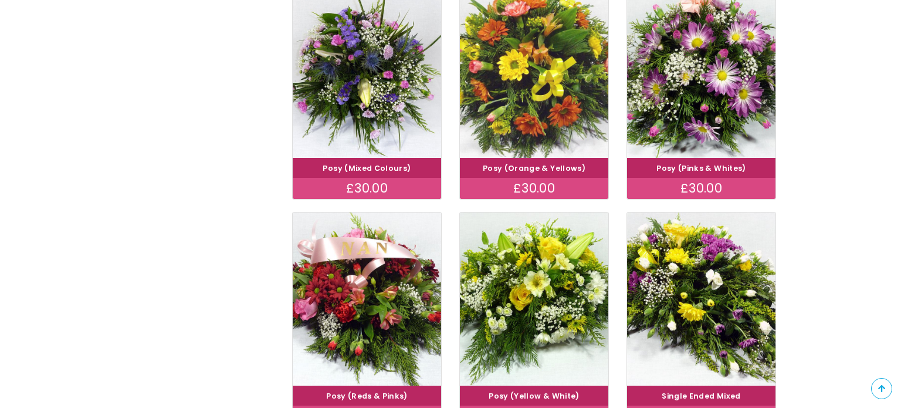
click at [528, 130] on img at bounding box center [534, 70] width 167 height 193
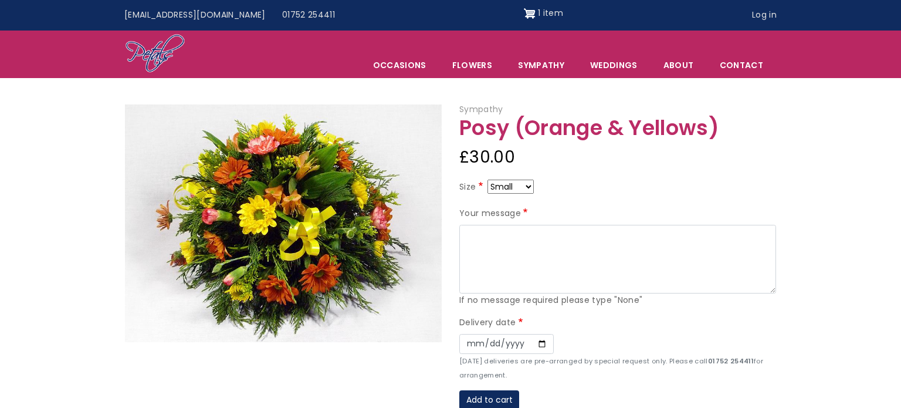
click at [525, 188] on select "Small Medium Large" at bounding box center [511, 187] width 46 height 14
select select "10"
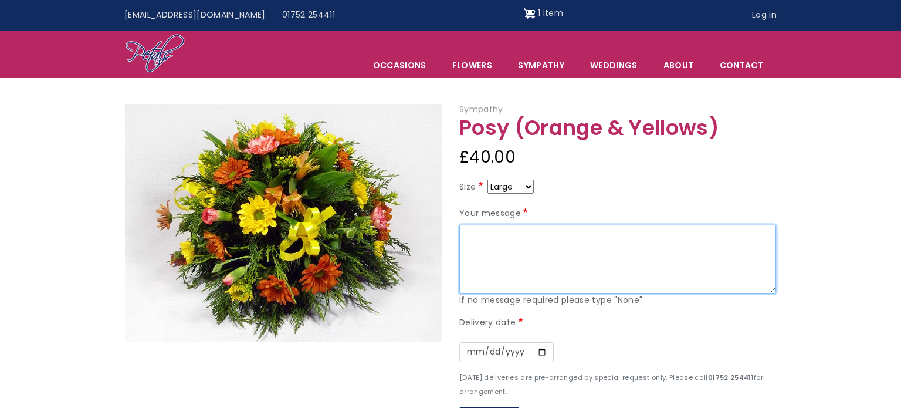
click at [509, 238] on textarea "Your message" at bounding box center [617, 259] width 317 height 69
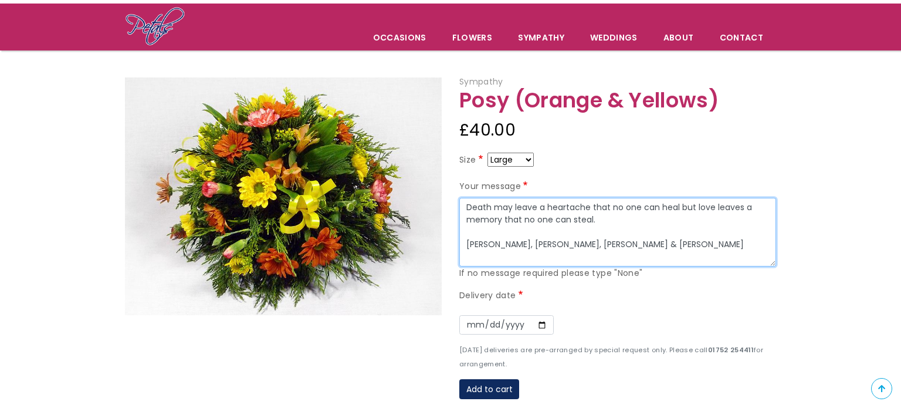
scroll to position [92, 0]
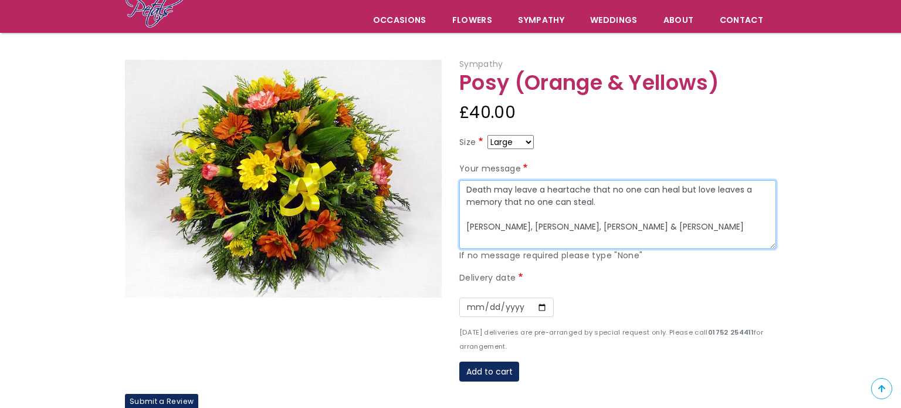
type textarea "Death may leave a heartache that no one can heal but love leaves a memory that …"
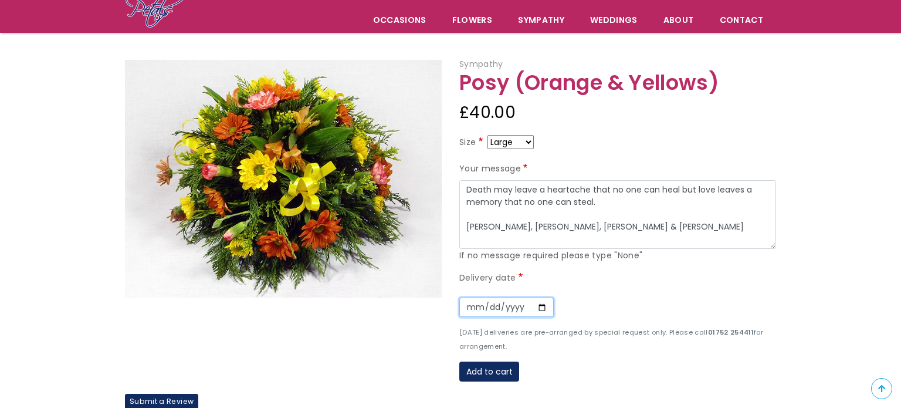
click at [542, 309] on input "Date" at bounding box center [506, 308] width 94 height 20
type input "2025-08-26"
click at [543, 305] on input "2025-08-26" at bounding box center [506, 308] width 94 height 20
click at [496, 371] on button "Add to cart" at bounding box center [489, 371] width 60 height 20
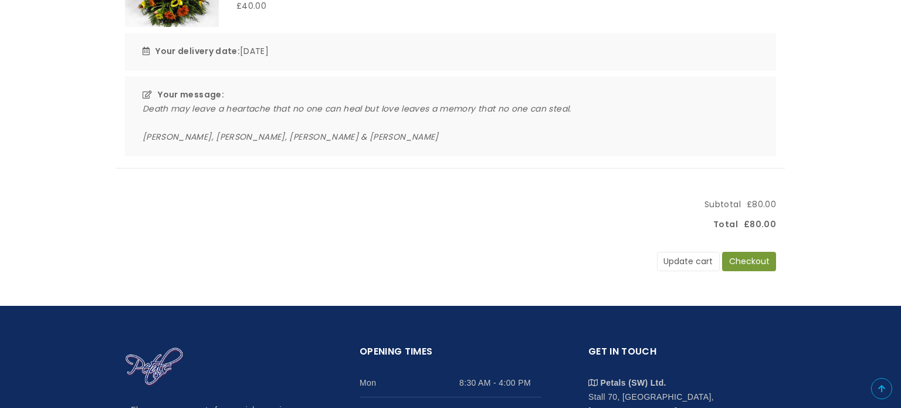
scroll to position [493, 0]
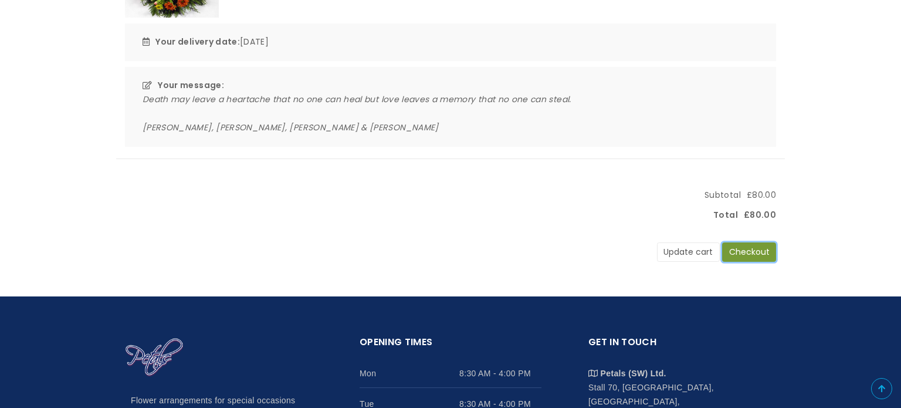
click at [764, 255] on button "Checkout" at bounding box center [749, 252] width 54 height 20
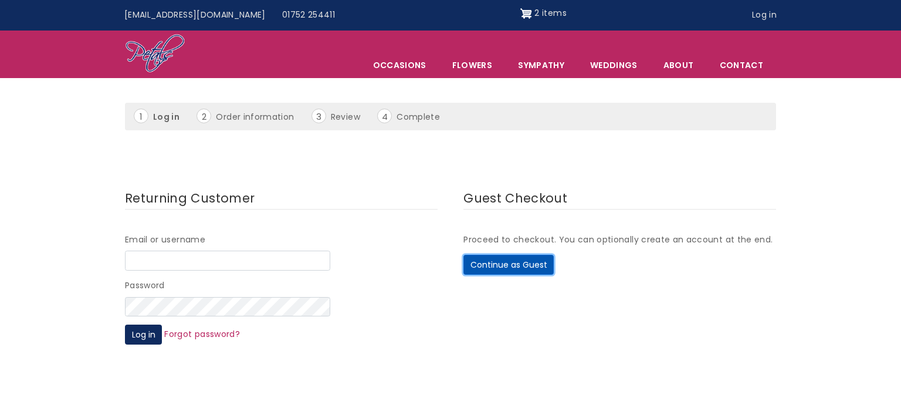
click at [505, 265] on button "Continue as Guest" at bounding box center [509, 265] width 90 height 20
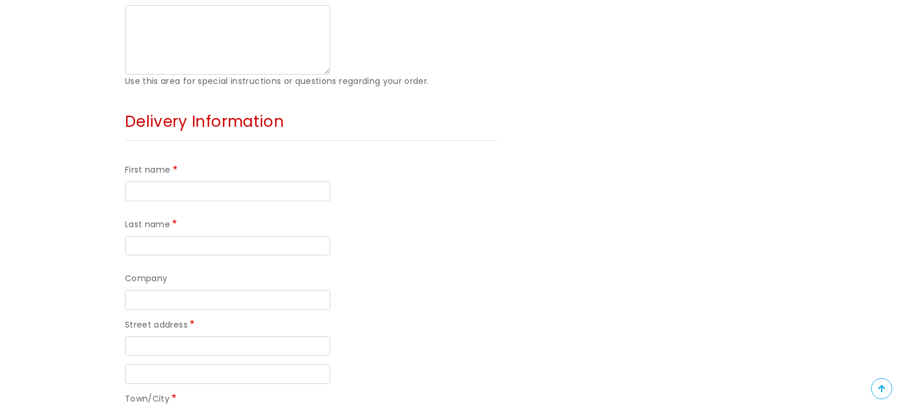
scroll to position [817, 0]
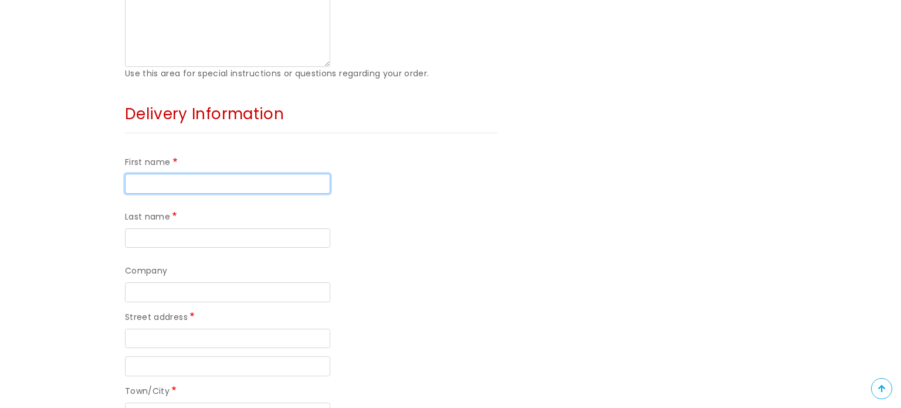
click at [258, 177] on input "First name" at bounding box center [227, 184] width 205 height 20
type input "[PERSON_NAME]"
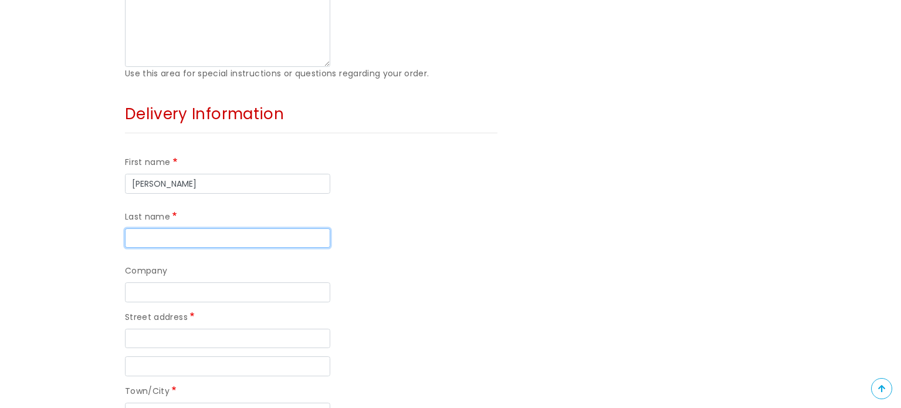
click at [239, 228] on input "Last name" at bounding box center [227, 238] width 205 height 20
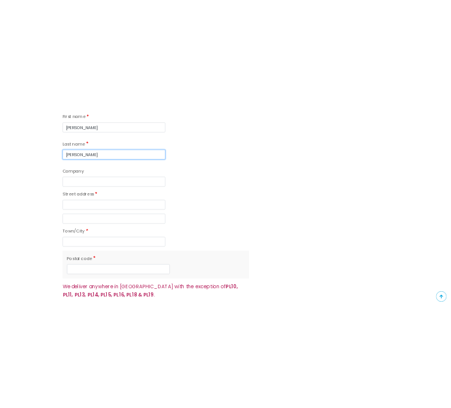
scroll to position [955, 0]
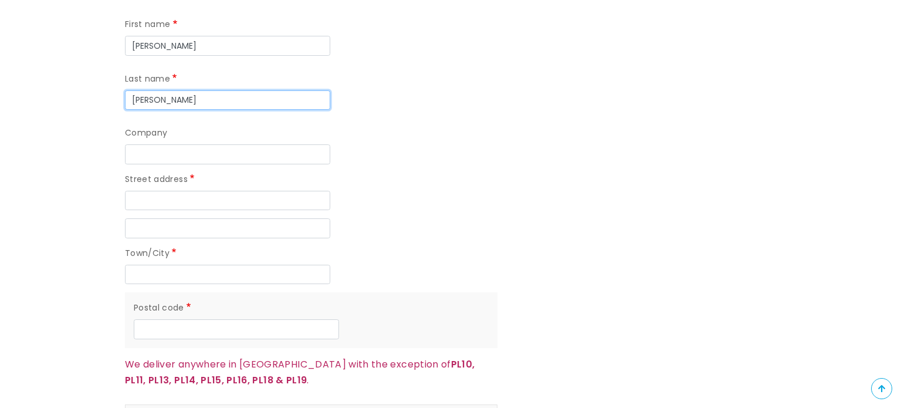
type input "Timberlake"
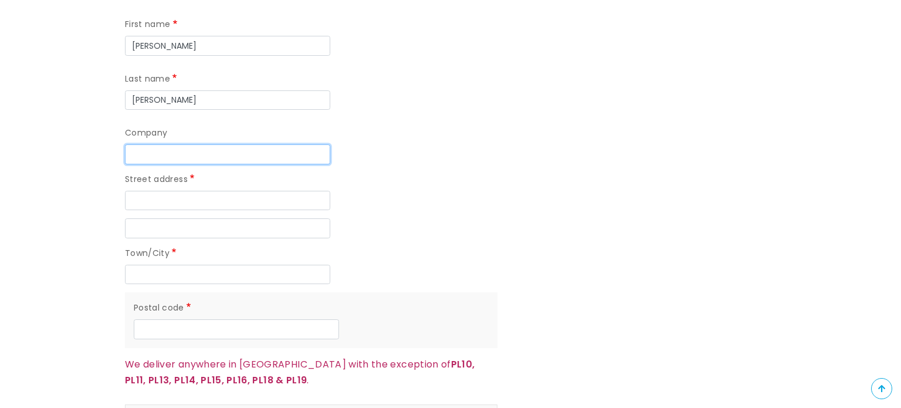
click at [273, 153] on input "Company" at bounding box center [227, 154] width 205 height 20
type input "Co-op Funeralcare"
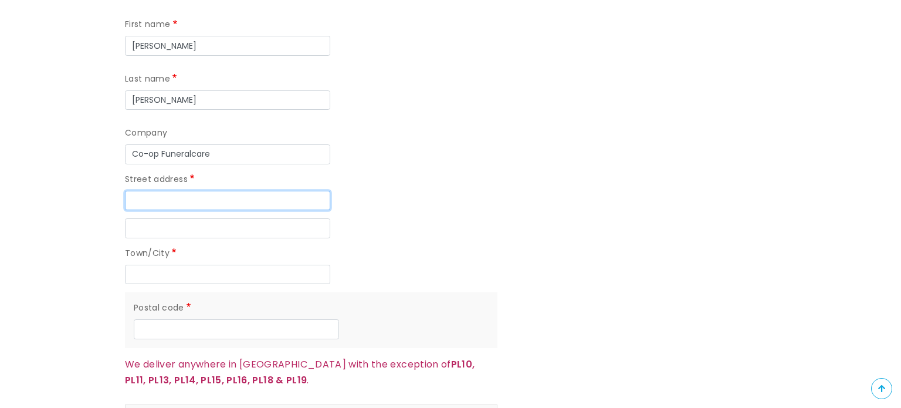
click at [245, 192] on input "Street address" at bounding box center [227, 201] width 205 height 20
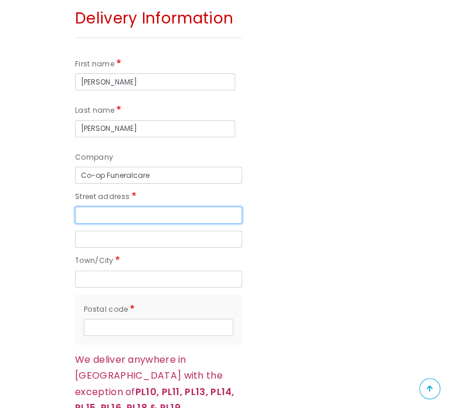
scroll to position [957, 0]
type input "[STREET_ADDRESS]"
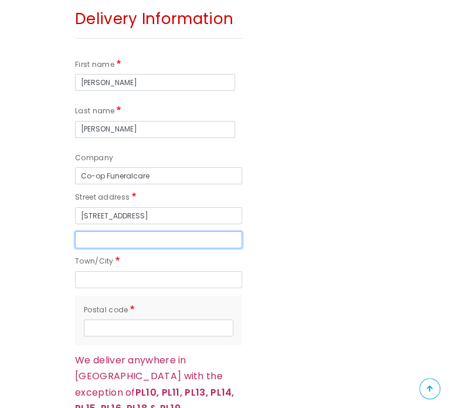
click at [170, 236] on input "Street address line 2" at bounding box center [158, 239] width 167 height 17
type input "Crownhill"
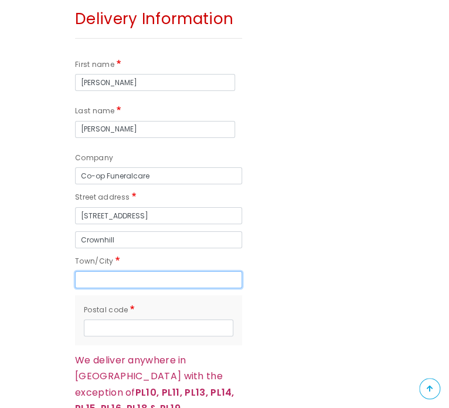
click at [161, 278] on input "Town/City" at bounding box center [158, 279] width 167 height 17
type input "[GEOGRAPHIC_DATA]"
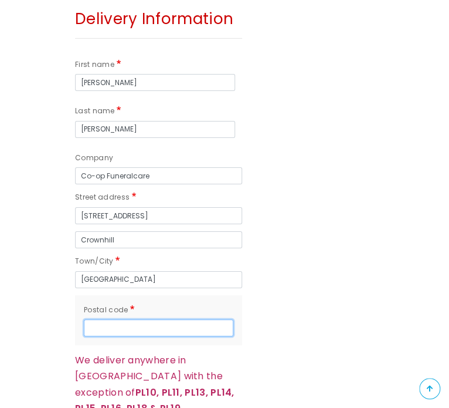
click at [154, 328] on input "Postal code" at bounding box center [159, 327] width 150 height 17
type input "PL6 5AJ"
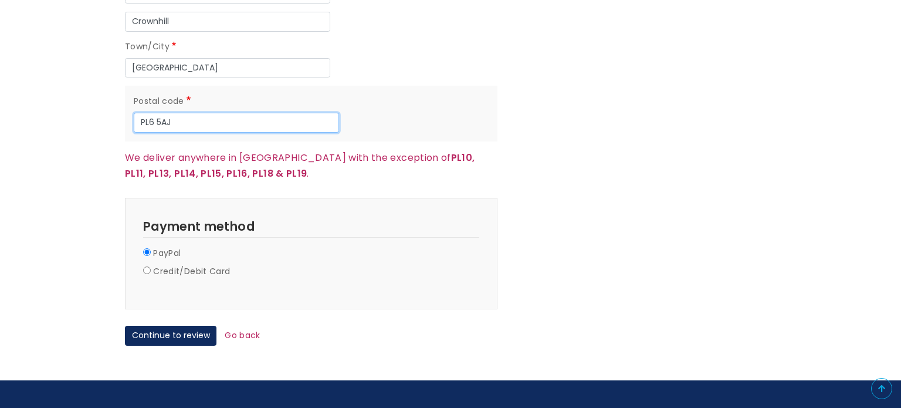
scroll to position [1172, 0]
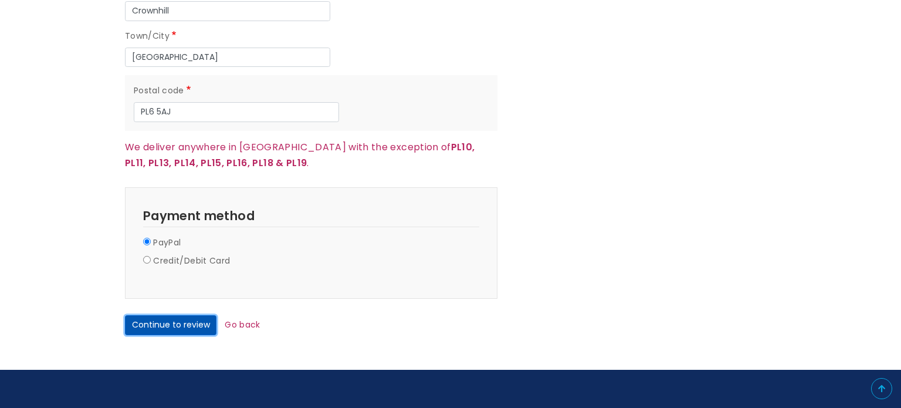
click at [170, 322] on button "Continue to review" at bounding box center [171, 325] width 92 height 20
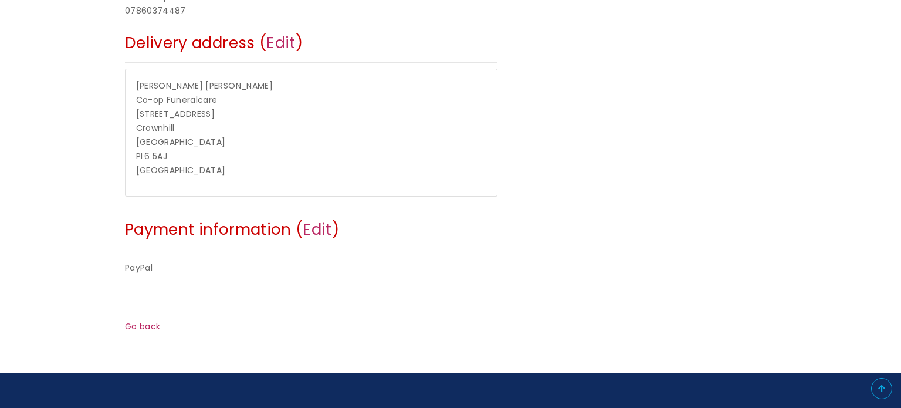
scroll to position [415, 0]
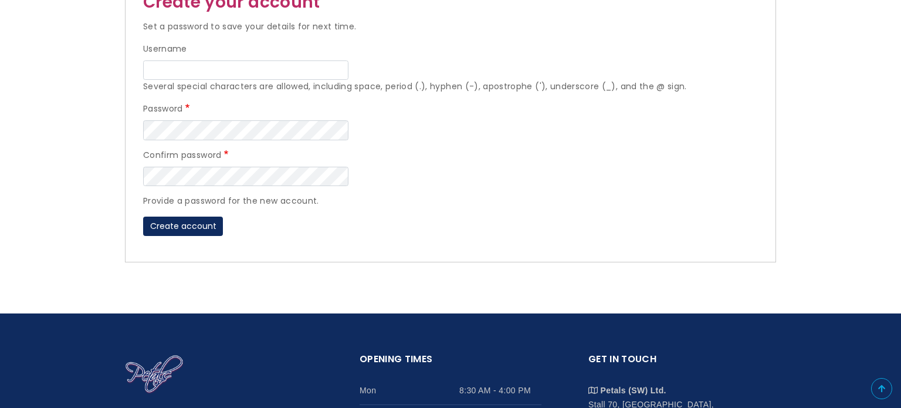
scroll to position [331, 0]
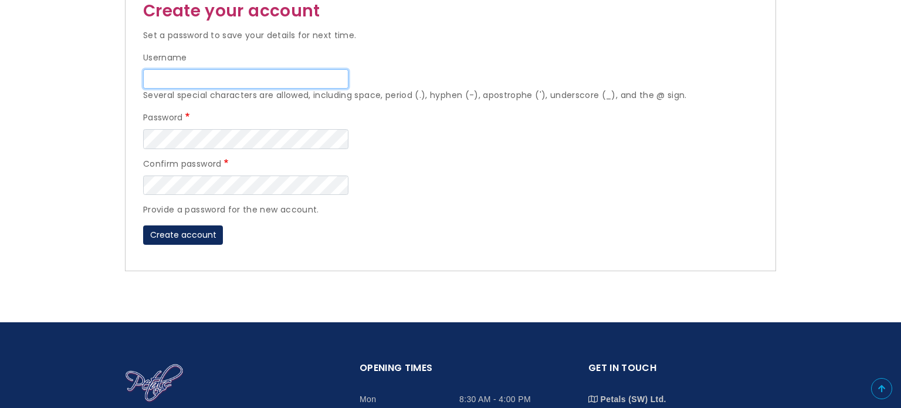
click at [195, 84] on input "Username" at bounding box center [245, 79] width 205 height 20
type input "amytheaburden"
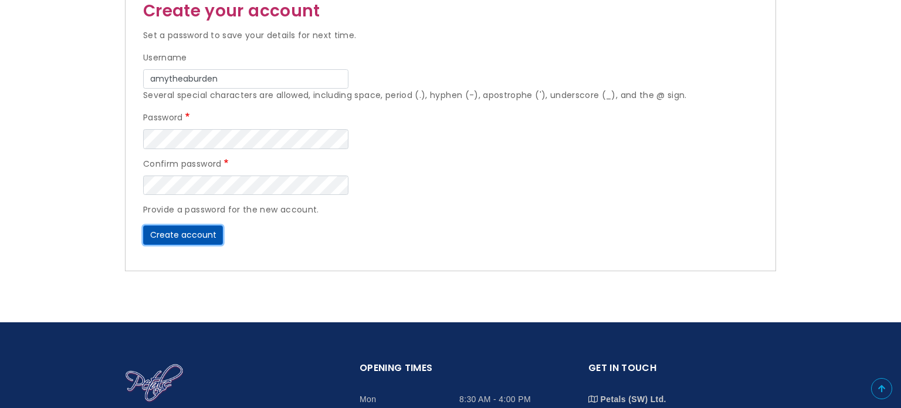
click at [190, 231] on button "Create account" at bounding box center [183, 235] width 80 height 20
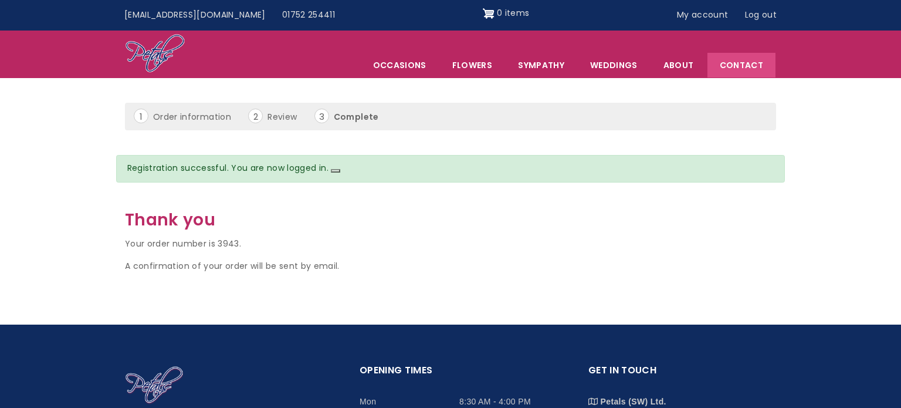
click at [748, 59] on link "Contact" at bounding box center [742, 65] width 68 height 25
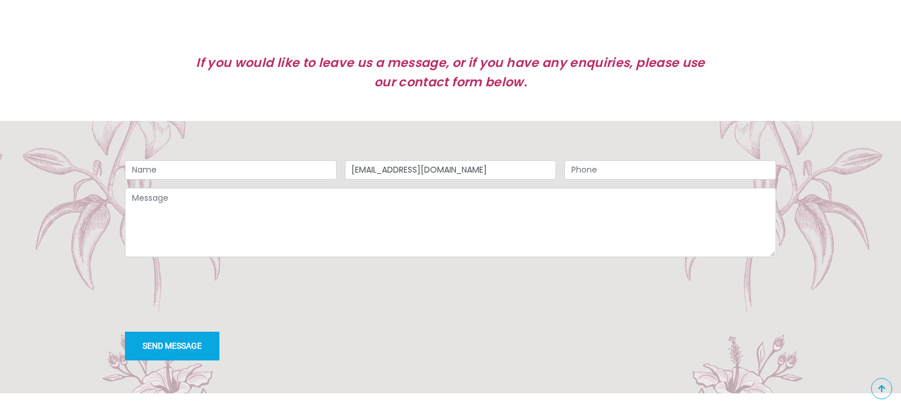
scroll to position [876, 0]
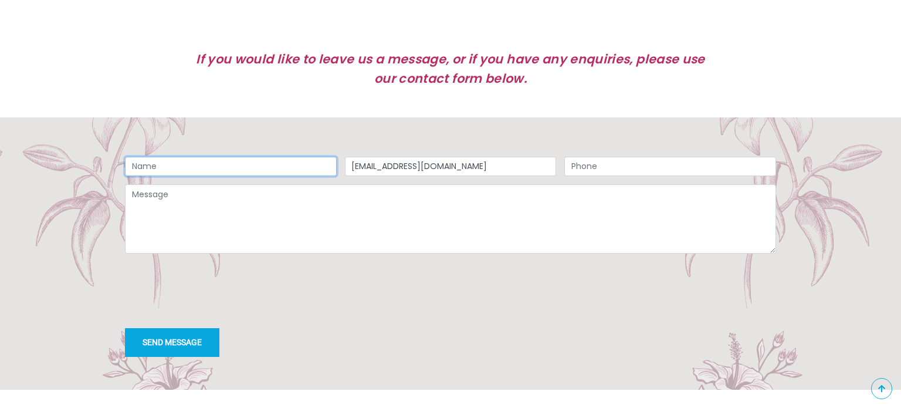
click at [243, 170] on input "Name" at bounding box center [231, 167] width 212 height 20
type input "[PERSON_NAME]"
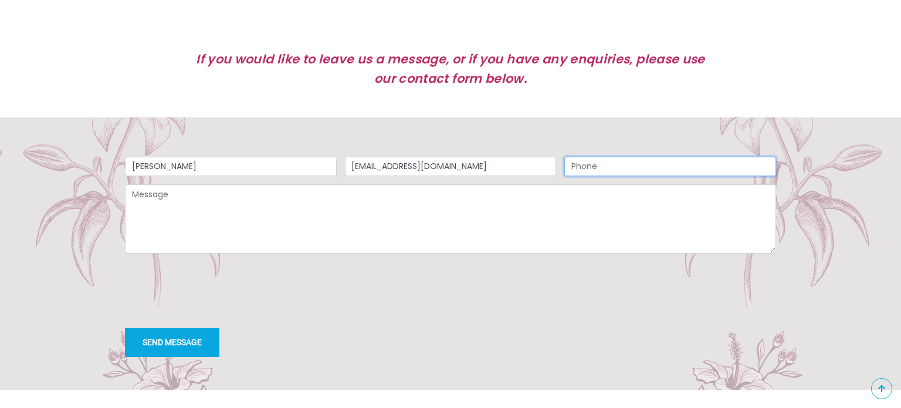
click at [599, 173] on input "Phone" at bounding box center [671, 167] width 212 height 20
type input "07860374487"
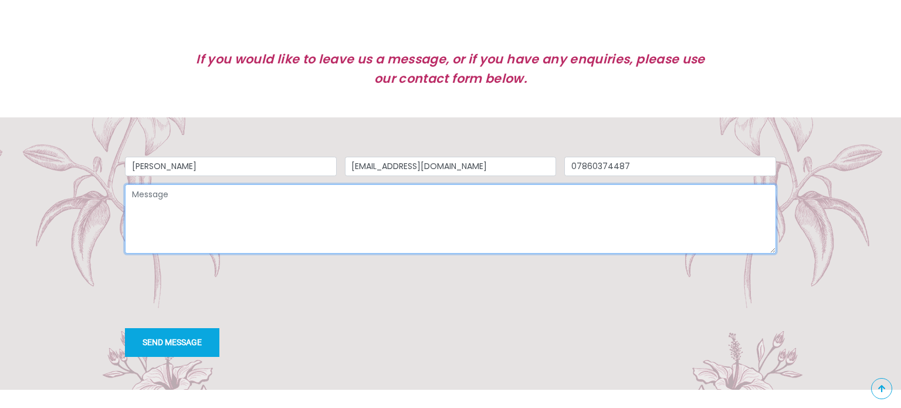
click at [520, 203] on textarea "Message" at bounding box center [450, 218] width 651 height 69
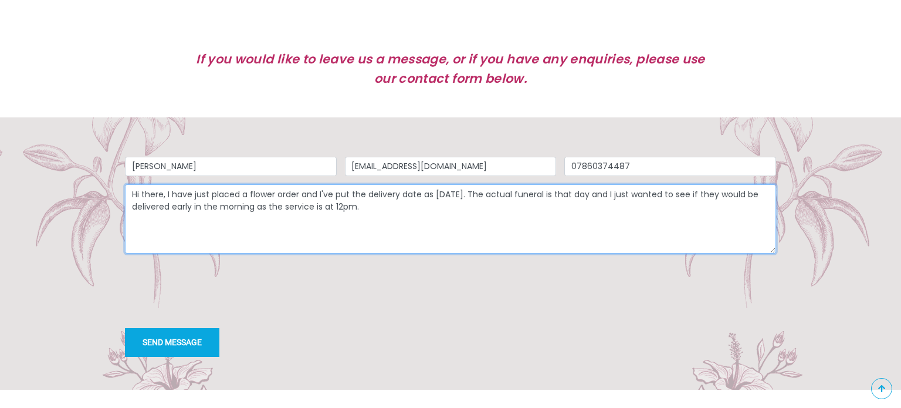
click at [402, 212] on textarea "Hi there, I have just placed a flower order and I've put the delivery date as […" at bounding box center [450, 218] width 651 height 69
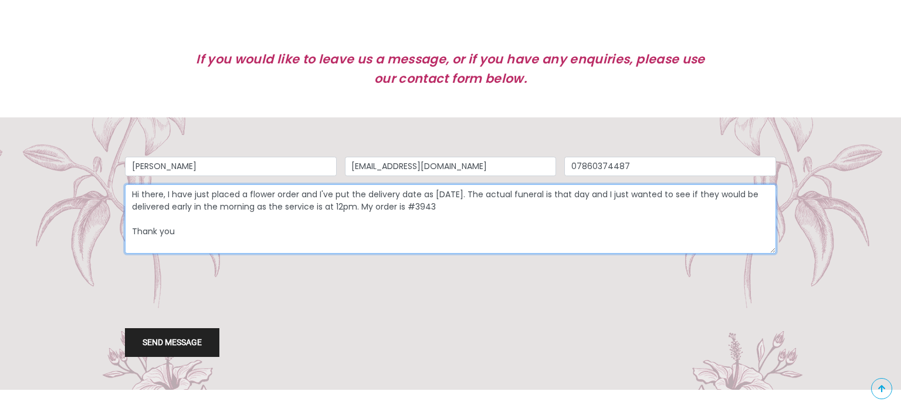
type textarea "Hi there, I have just placed a flower order and I've put the delivery date as […"
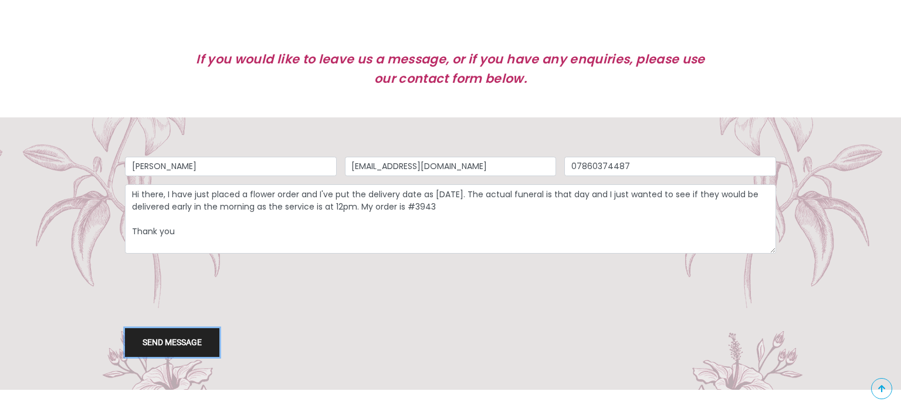
click at [181, 354] on button "Send message" at bounding box center [172, 342] width 94 height 29
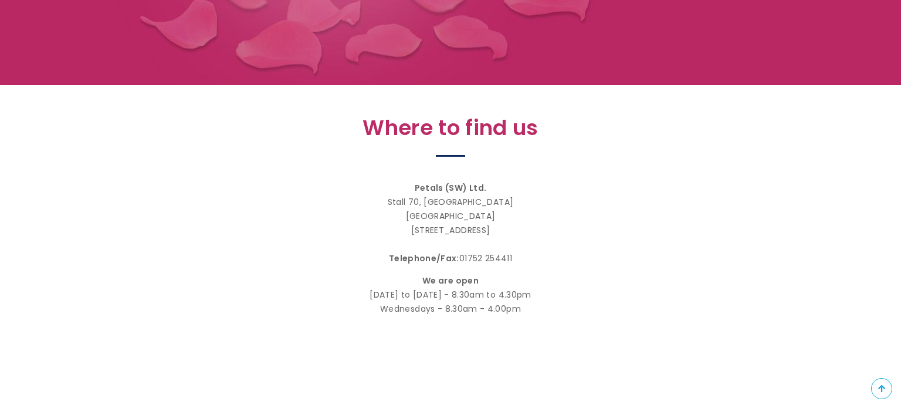
scroll to position [168, 0]
